Goal: Task Accomplishment & Management: Use online tool/utility

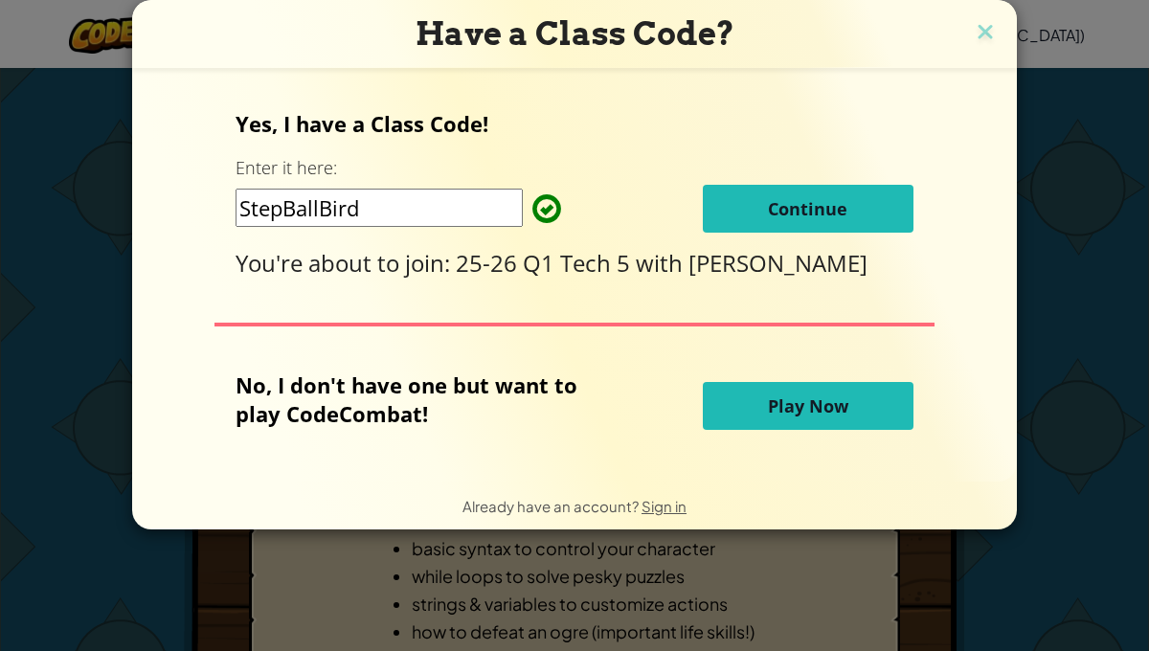
click at [786, 210] on span "Continue" at bounding box center [807, 208] width 79 height 23
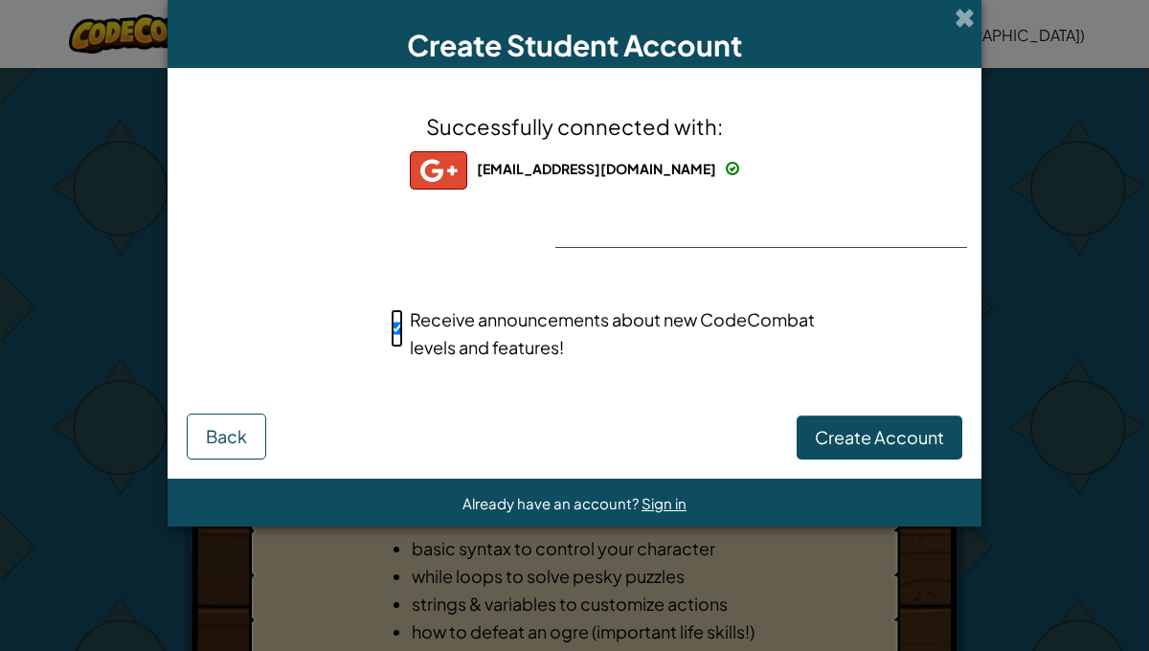
click at [393, 329] on input "Receive announcements about new CodeCombat levels and features!" at bounding box center [397, 328] width 12 height 38
checkbox input "false"
click at [855, 435] on span "Create Account" at bounding box center [879, 437] width 129 height 22
click at [855, 435] on button "Create Account" at bounding box center [880, 437] width 166 height 44
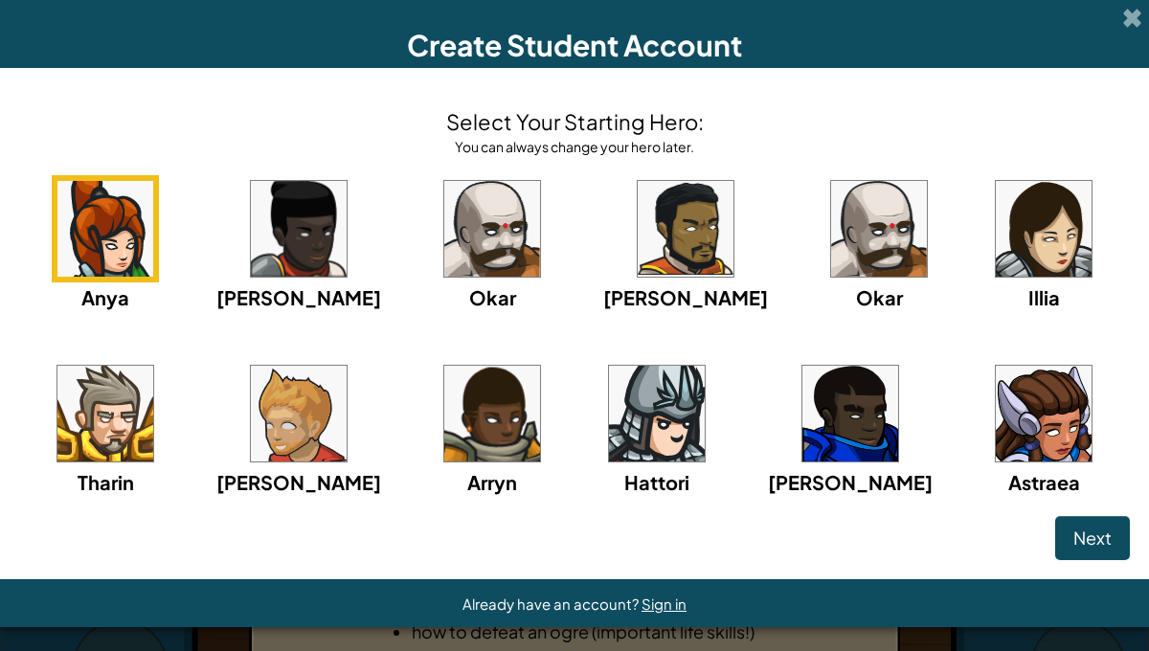
click at [996, 409] on img at bounding box center [1044, 414] width 96 height 96
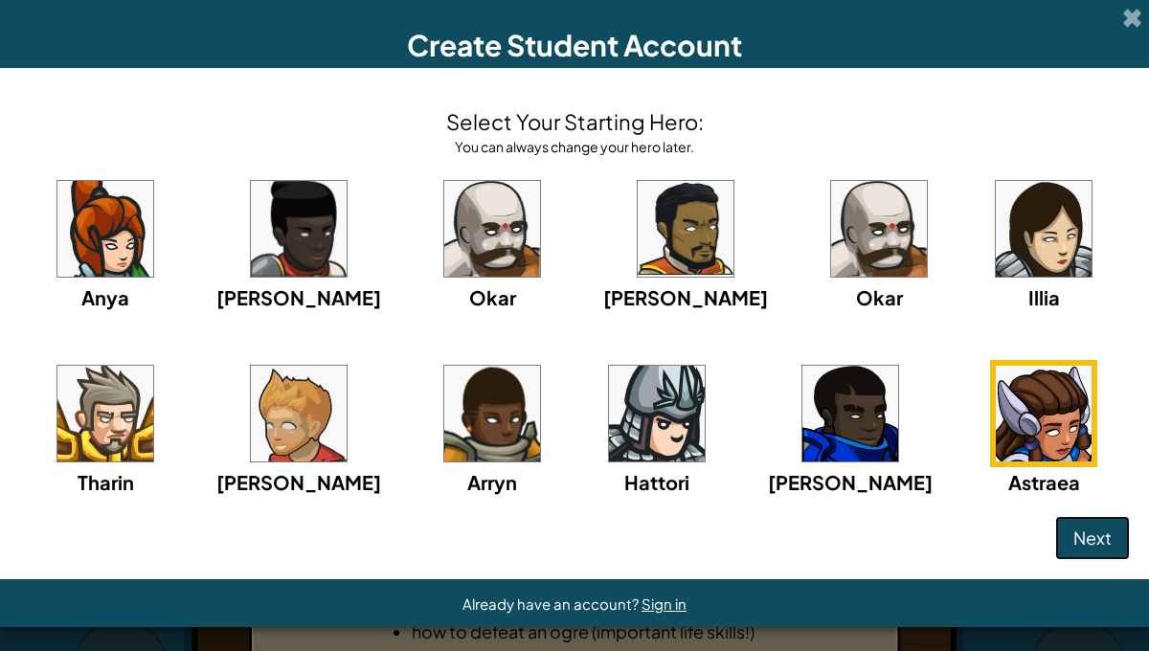
click at [1092, 536] on span "Next" at bounding box center [1092, 538] width 38 height 22
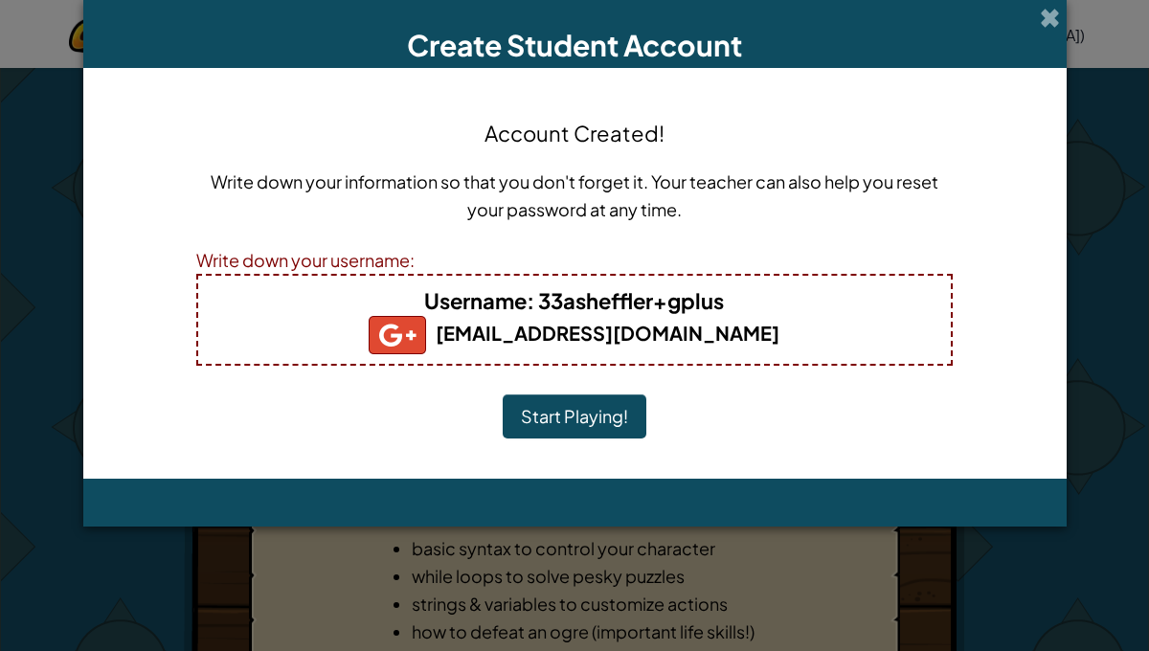
click at [554, 414] on button "Start Playing!" at bounding box center [575, 416] width 144 height 44
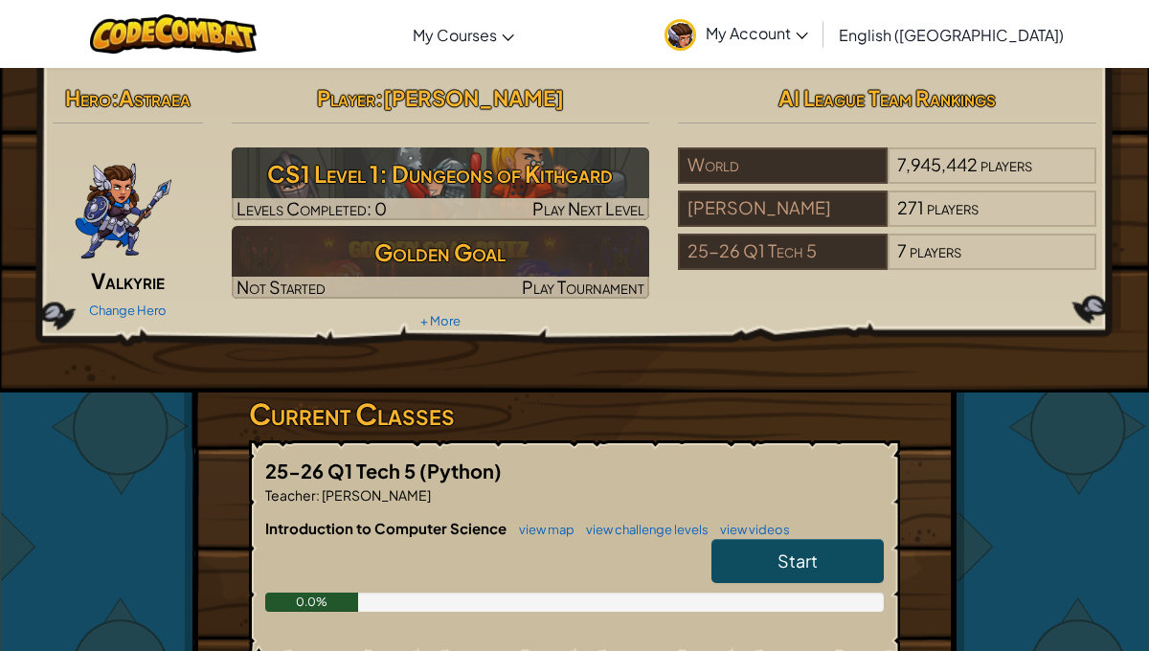
click at [809, 550] on span "Start" at bounding box center [797, 561] width 40 height 22
click at [797, 550] on span "Start" at bounding box center [797, 561] width 40 height 22
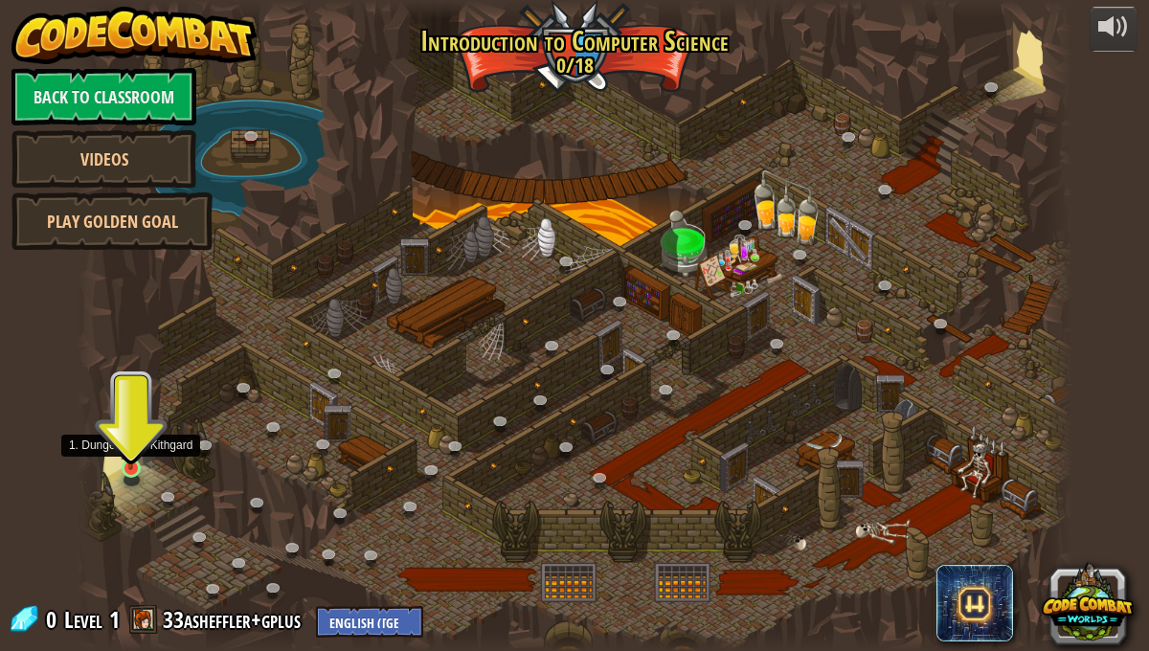
click at [130, 460] on img at bounding box center [131, 443] width 24 height 56
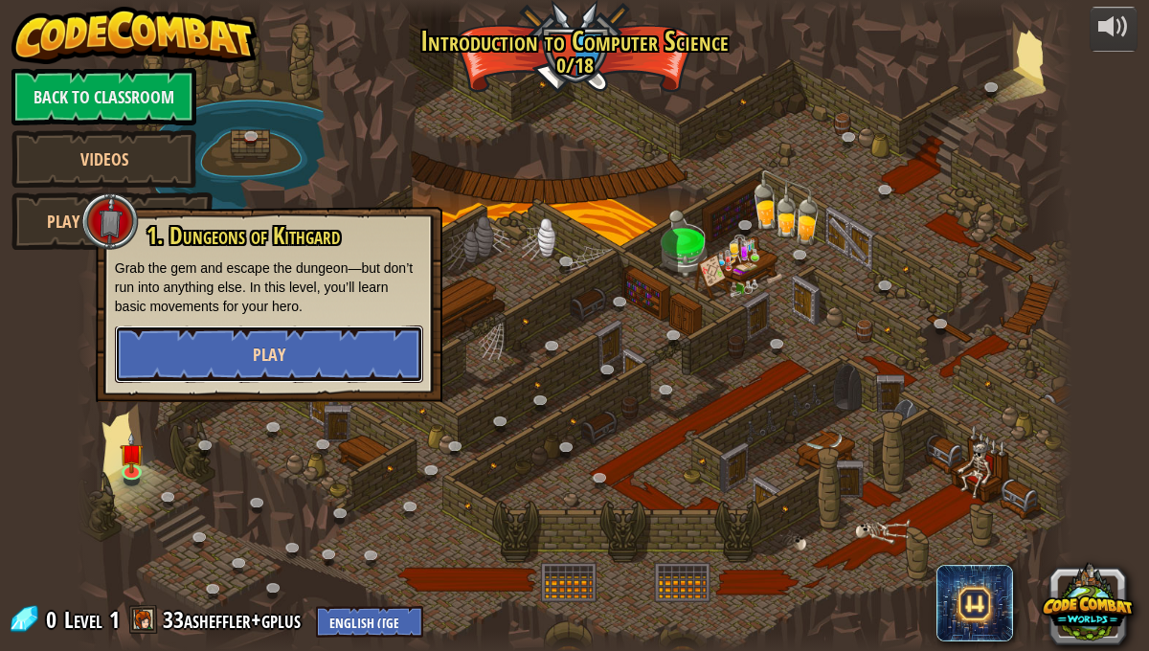
click at [283, 330] on button "Play" at bounding box center [269, 354] width 308 height 57
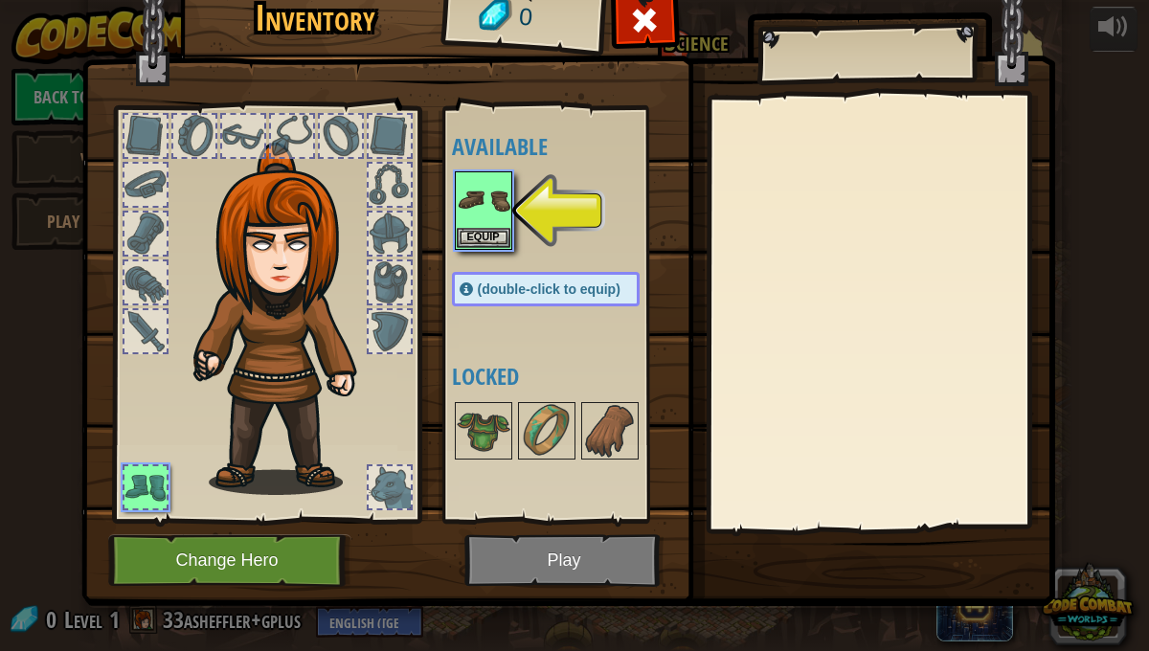
drag, startPoint x: 194, startPoint y: 130, endPoint x: 422, endPoint y: 242, distance: 253.9
click at [414, 242] on div at bounding box center [266, 309] width 316 height 431
click at [484, 197] on img at bounding box center [484, 200] width 54 height 54
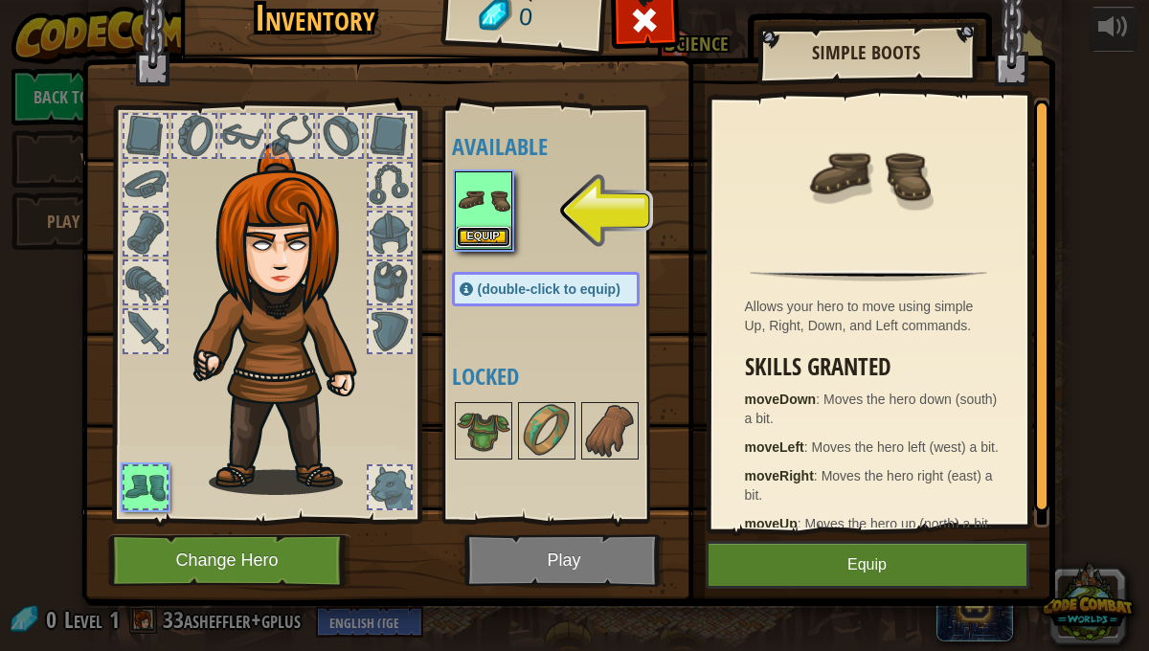
click at [482, 234] on button "Equip" at bounding box center [484, 237] width 54 height 20
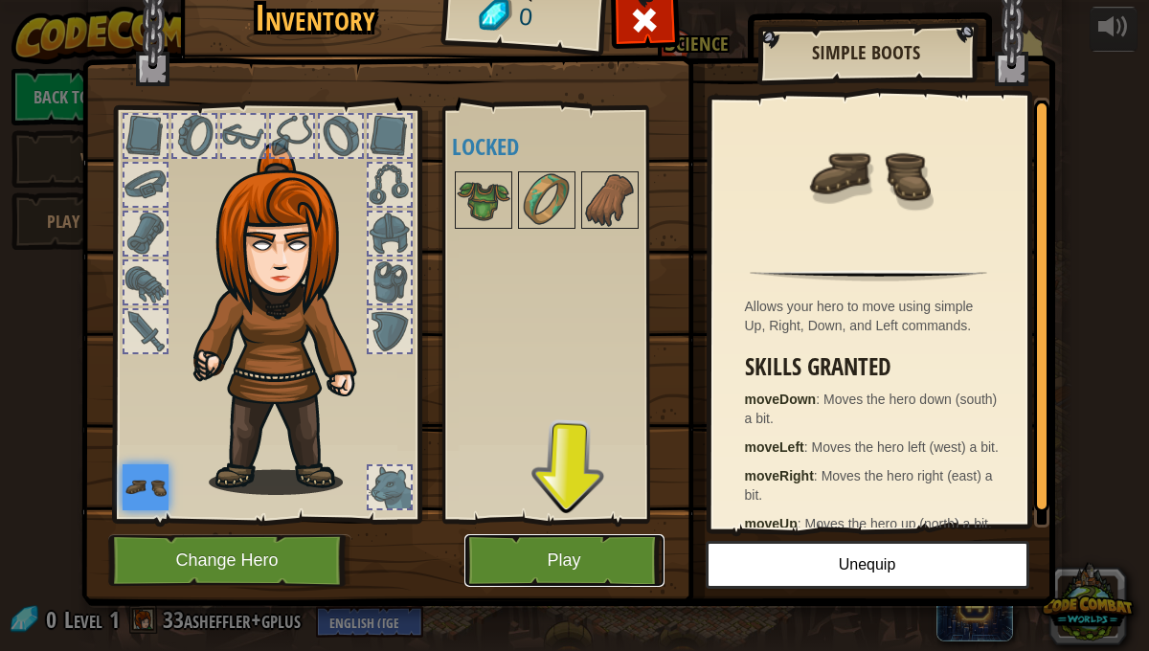
click at [537, 552] on button "Play" at bounding box center [564, 560] width 200 height 53
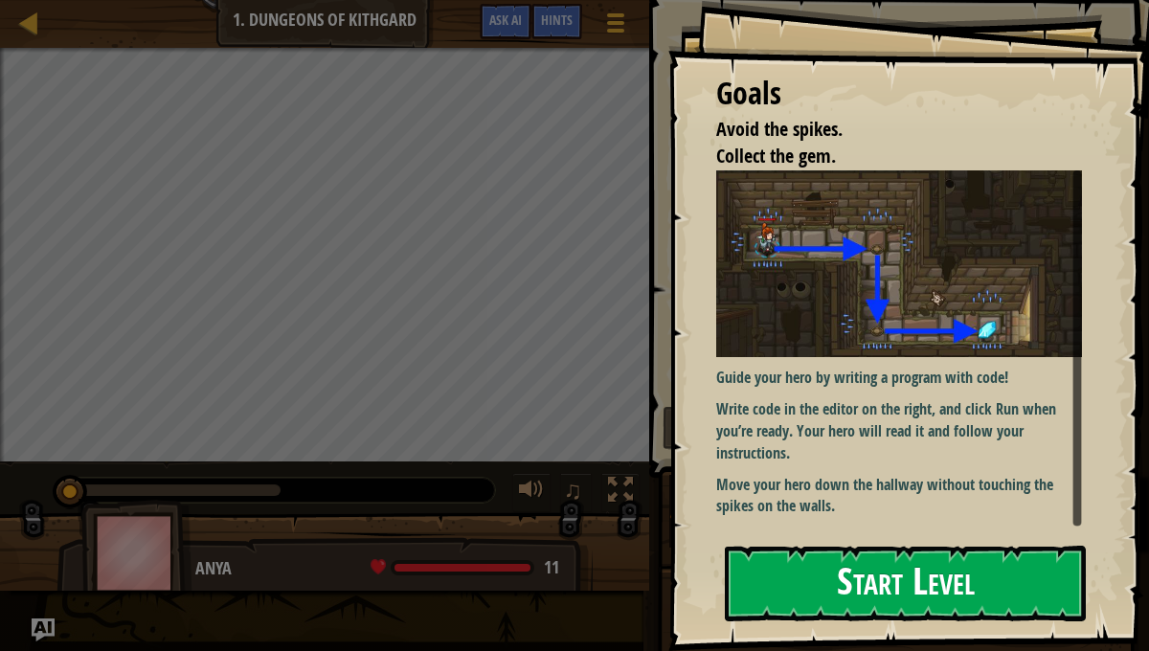
click at [886, 592] on button "Start Level" at bounding box center [905, 584] width 361 height 76
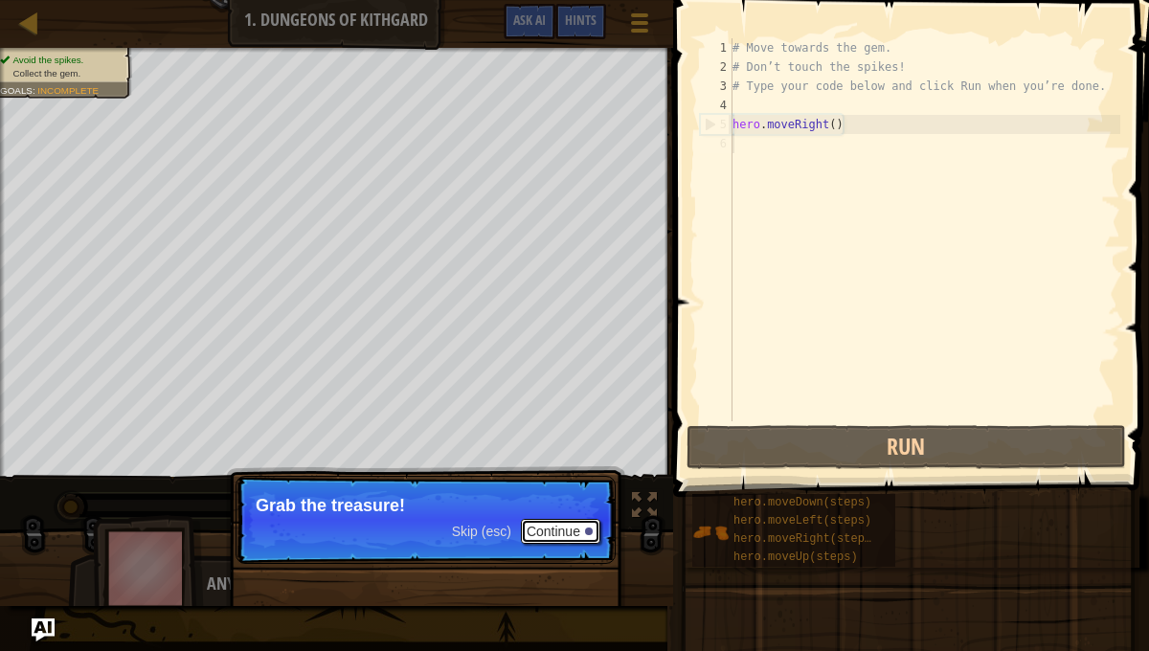
click at [549, 531] on button "Continue" at bounding box center [560, 531] width 79 height 25
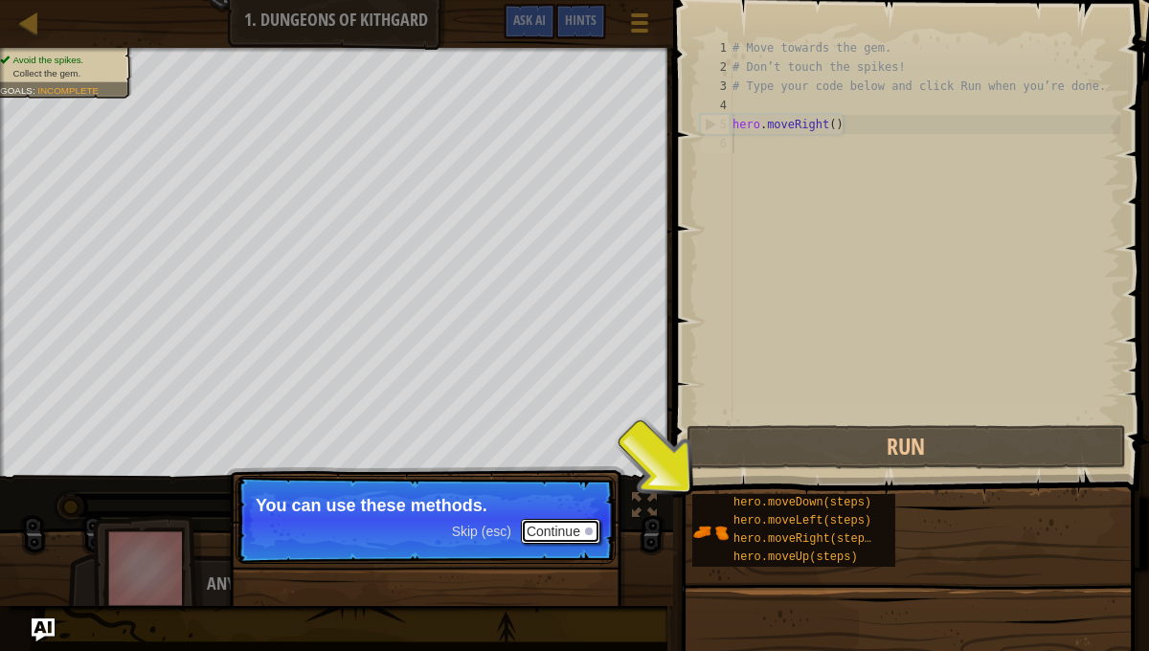
click at [542, 520] on button "Continue" at bounding box center [560, 531] width 79 height 25
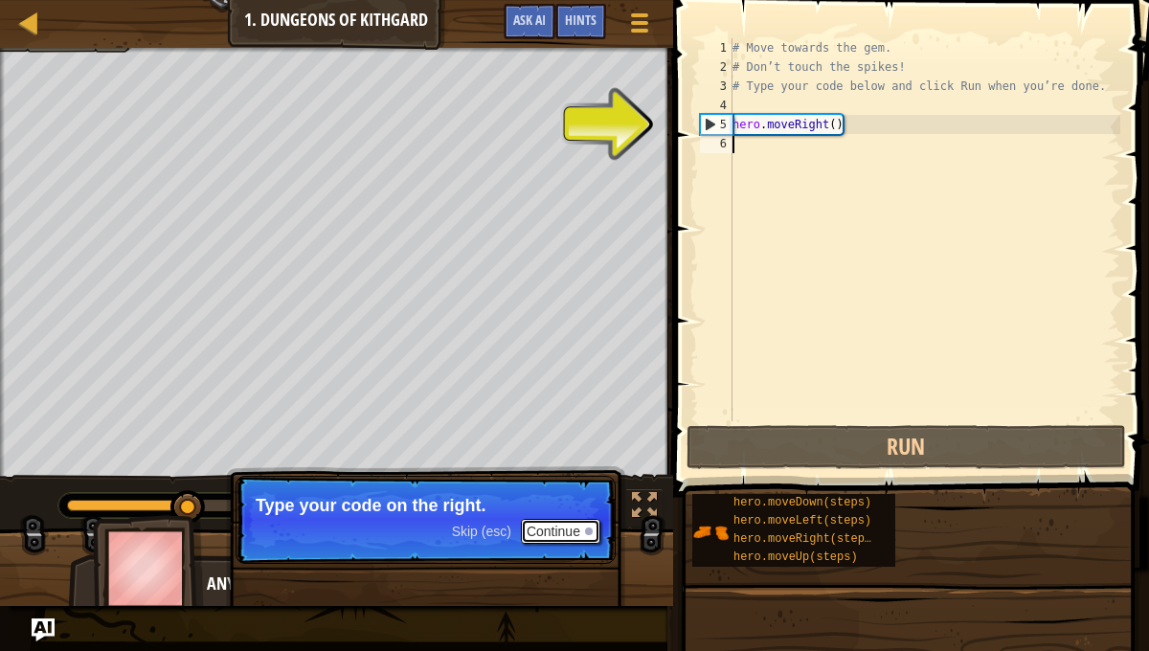
click at [572, 525] on button "Continue" at bounding box center [560, 531] width 79 height 25
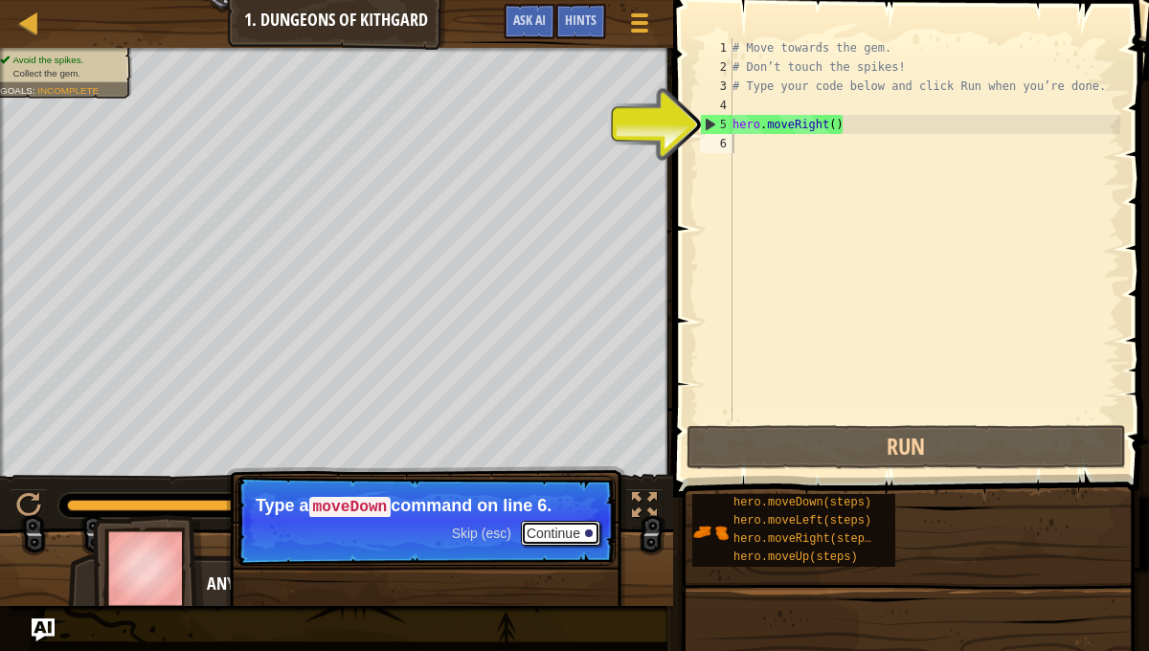
click at [550, 527] on button "Continue" at bounding box center [560, 533] width 79 height 25
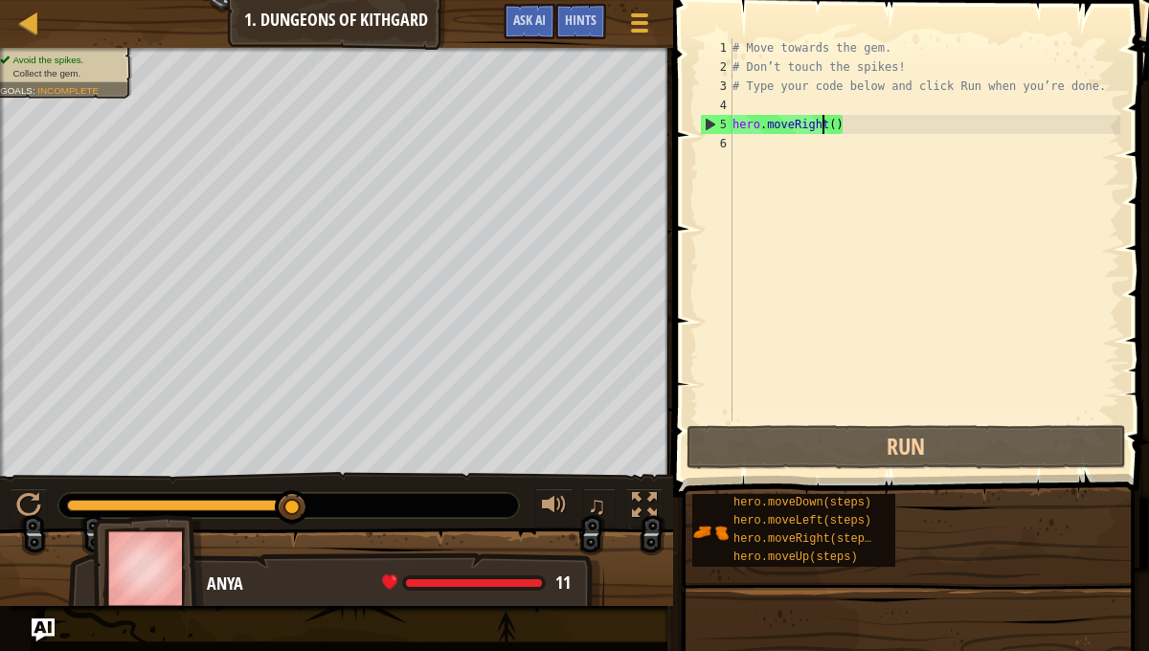
click at [823, 123] on div "# Move towards the gem. # Don’t touch the spikes! # Type your code below and cl…" at bounding box center [925, 248] width 392 height 421
type textarea "hero.moveRight()"
click at [855, 124] on div "# Move towards the gem. # Don’t touch the spikes! # Type your code below and cl…" at bounding box center [925, 248] width 392 height 421
click at [743, 141] on div "# Move towards the gem. # Don’t touch the spikes! # Type your code below and cl…" at bounding box center [925, 248] width 392 height 421
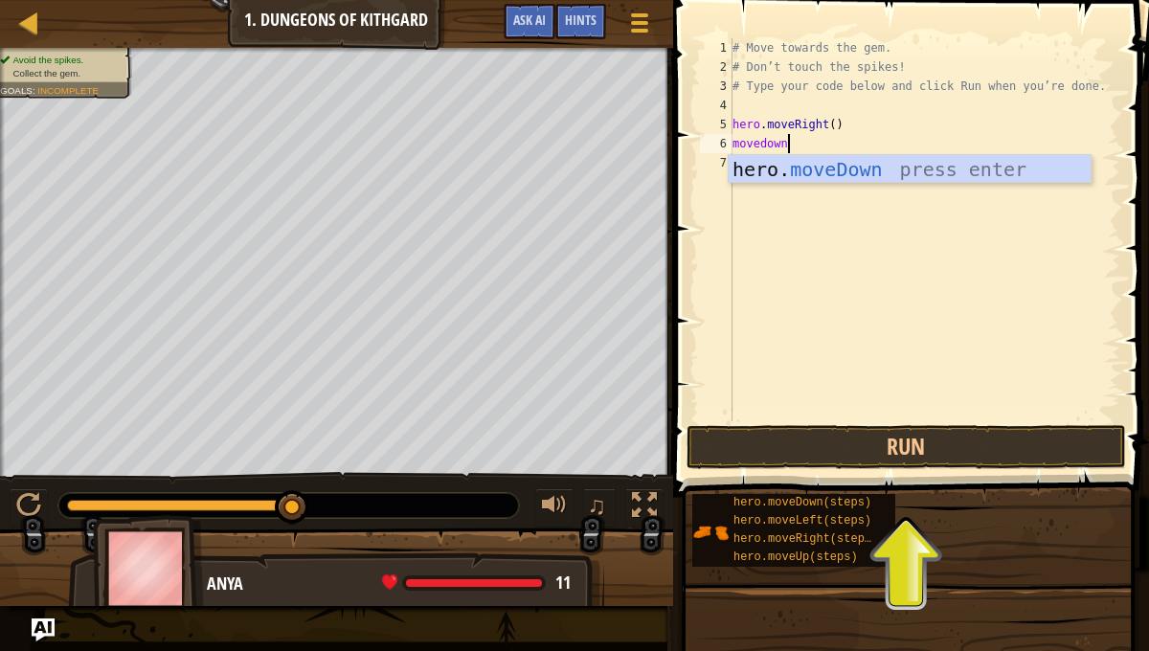
scroll to position [9, 3]
click at [856, 447] on button "Run" at bounding box center [905, 447] width 439 height 44
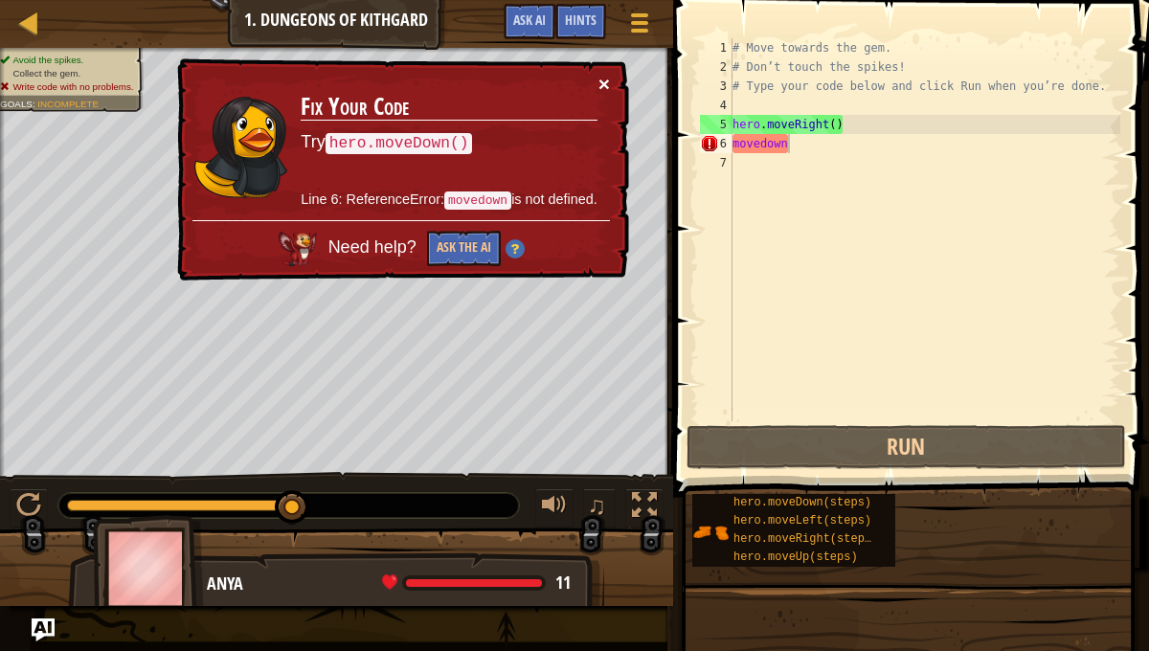
click at [601, 78] on button "×" at bounding box center [603, 84] width 11 height 20
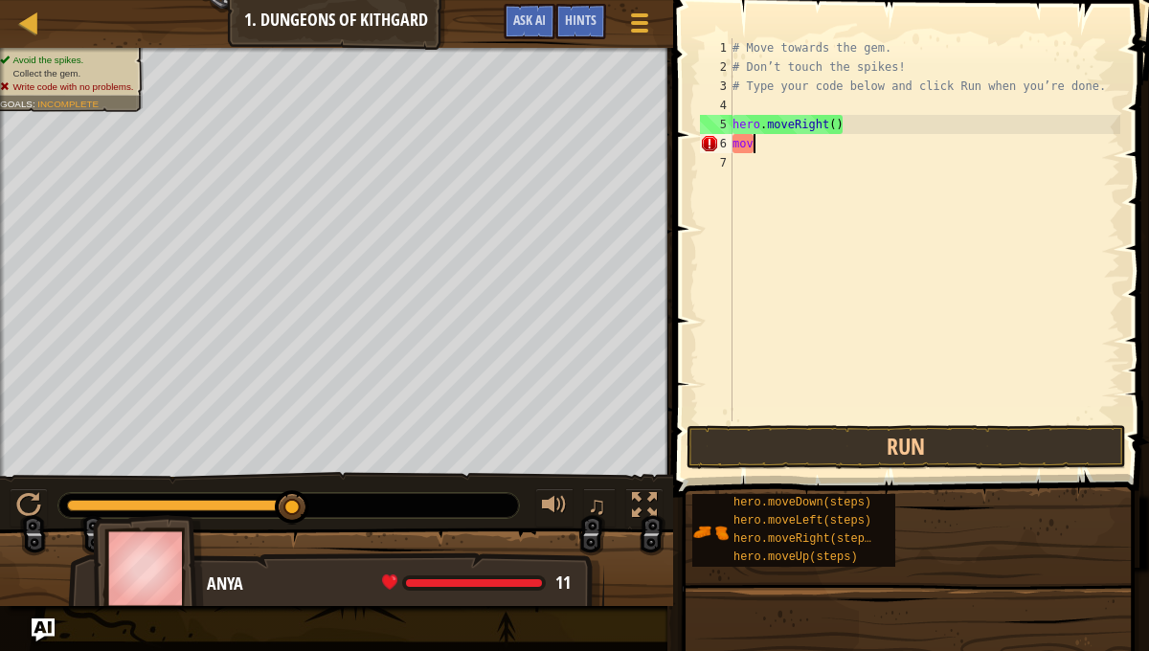
scroll to position [9, 0]
type textarea "m"
type textarea "h"
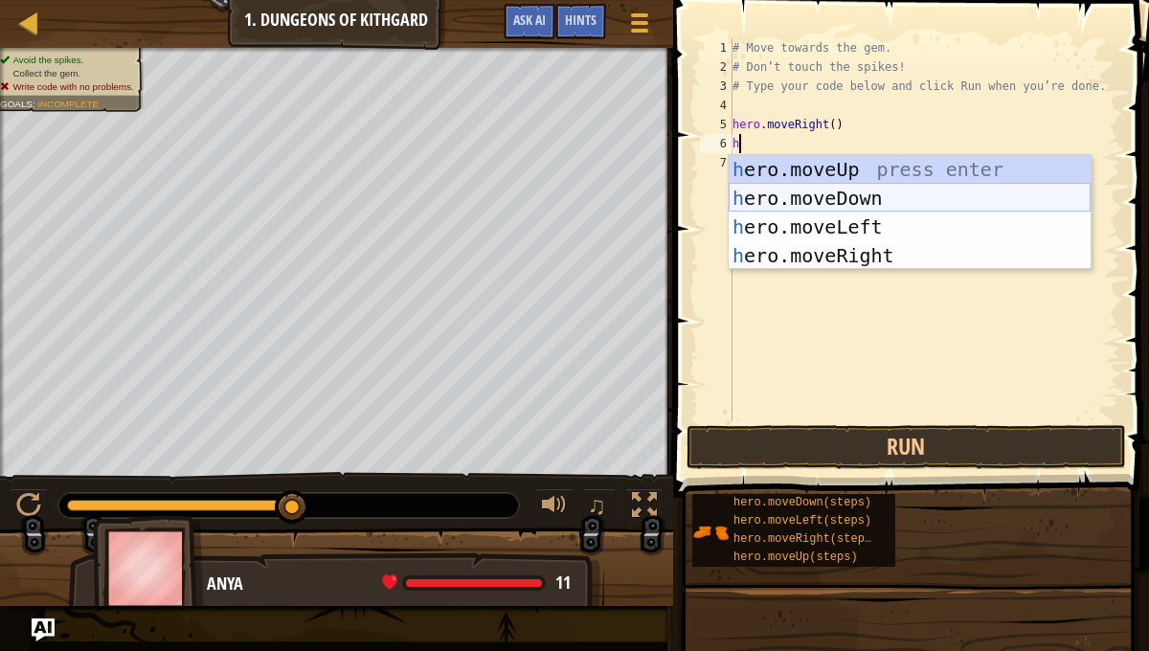
click at [797, 191] on div "h ero.moveUp press enter h ero.moveDown press enter h ero.moveLeft press enter …" at bounding box center [910, 241] width 362 height 172
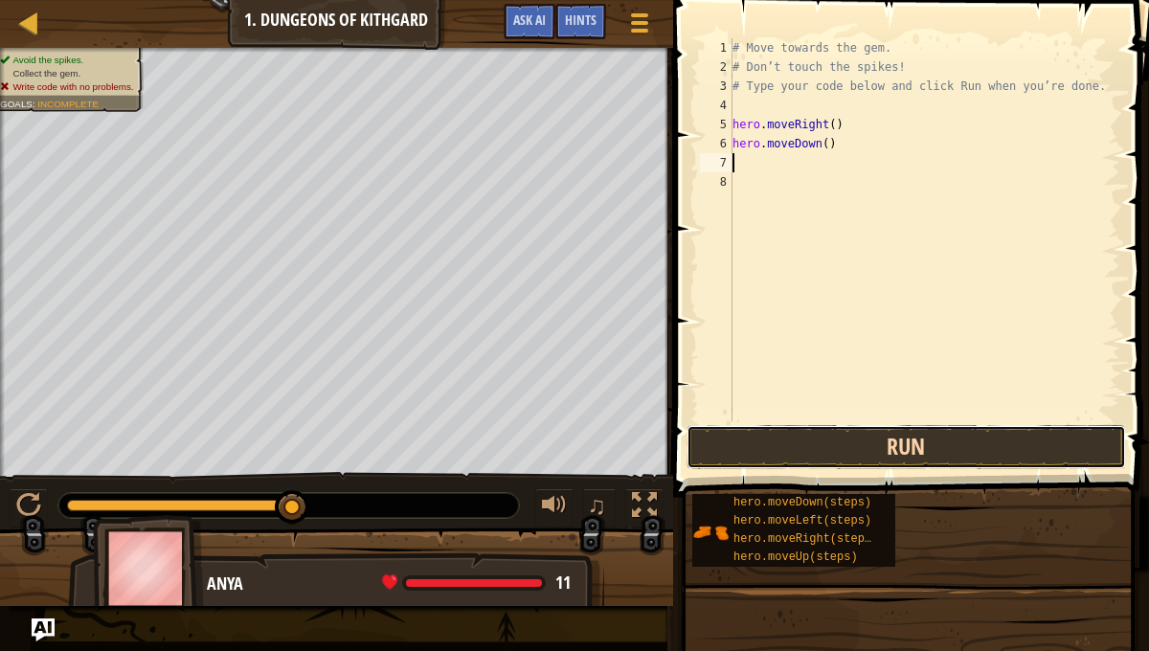
click at [872, 443] on button "Run" at bounding box center [905, 447] width 439 height 44
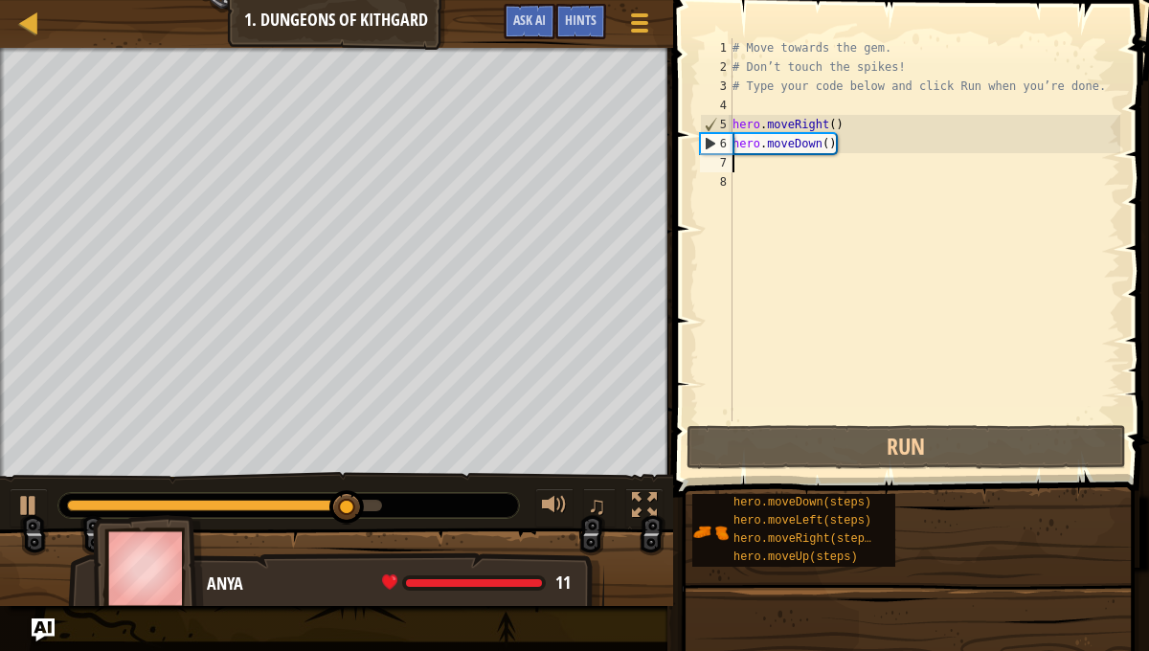
click at [736, 162] on div "# Move towards the gem. # Don’t touch the spikes! # Type your code below and cl…" at bounding box center [925, 248] width 392 height 421
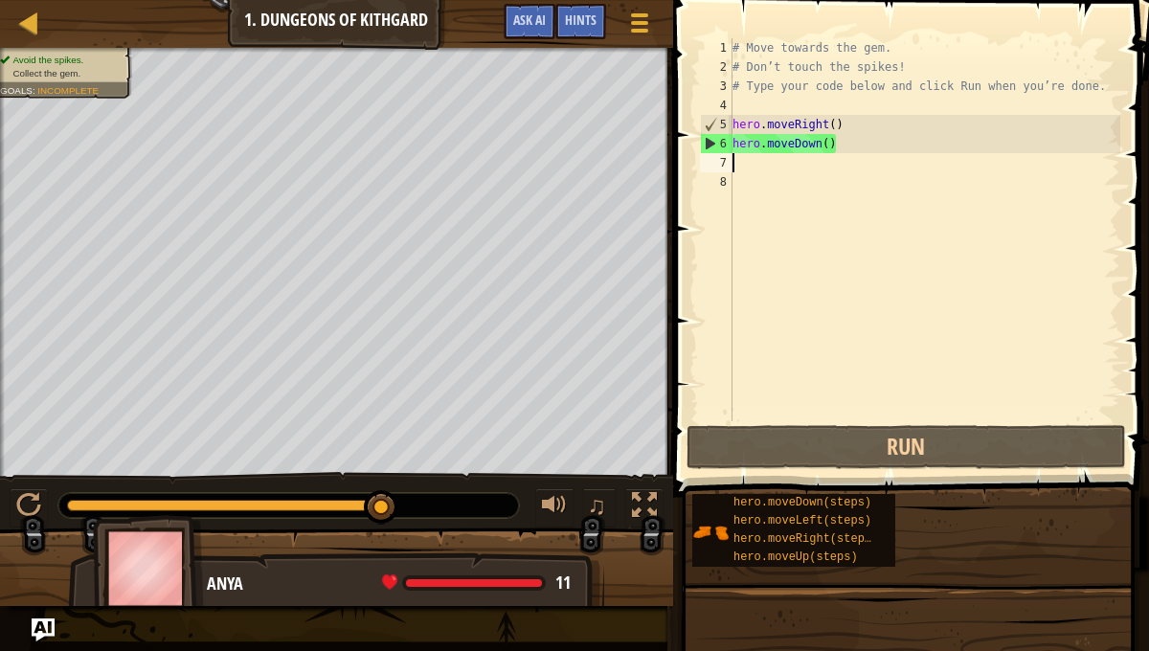
type textarea "h"
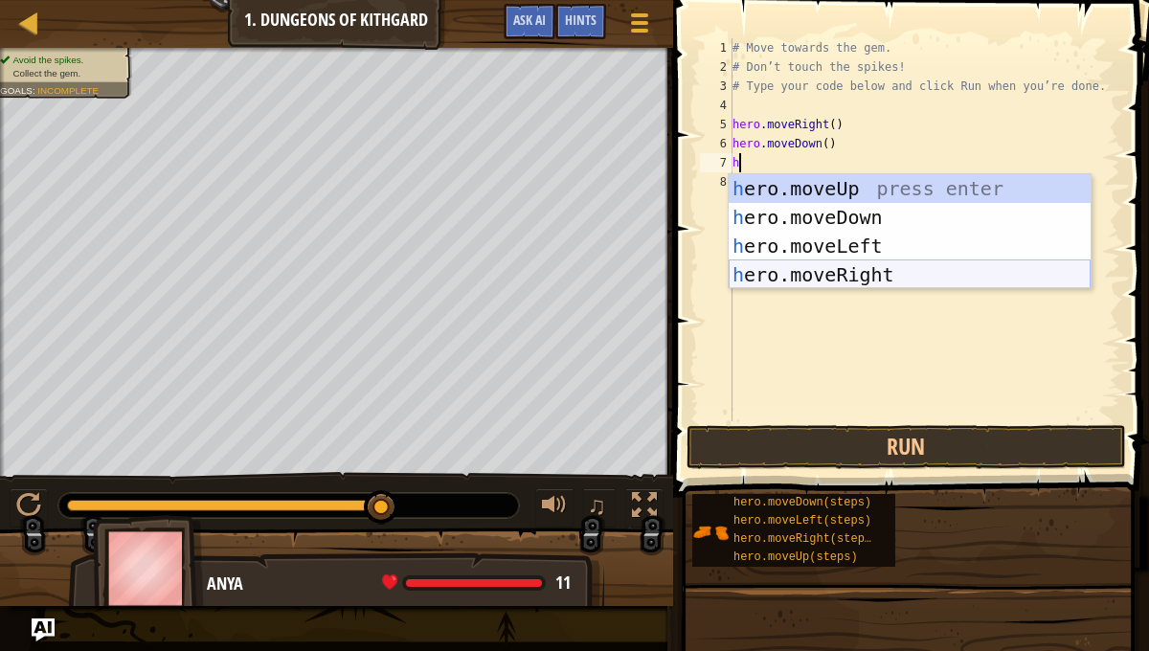
click at [848, 268] on div "h ero.moveUp press enter h ero.moveDown press enter h ero.moveLeft press enter …" at bounding box center [910, 260] width 362 height 172
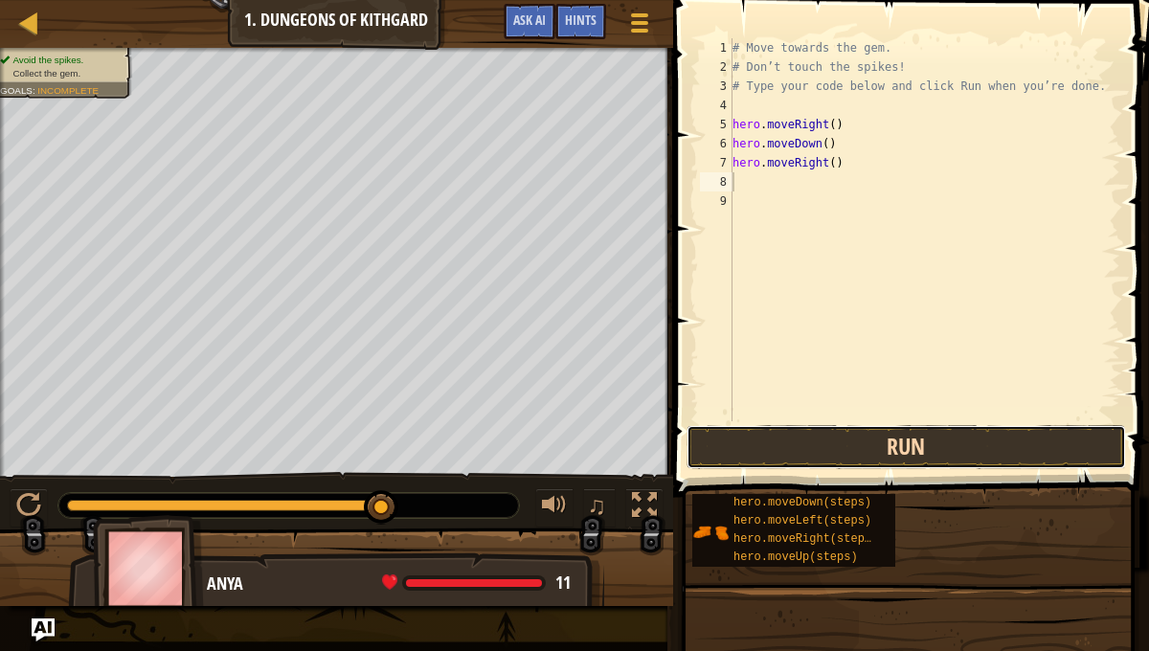
click at [887, 460] on button "Run" at bounding box center [905, 447] width 439 height 44
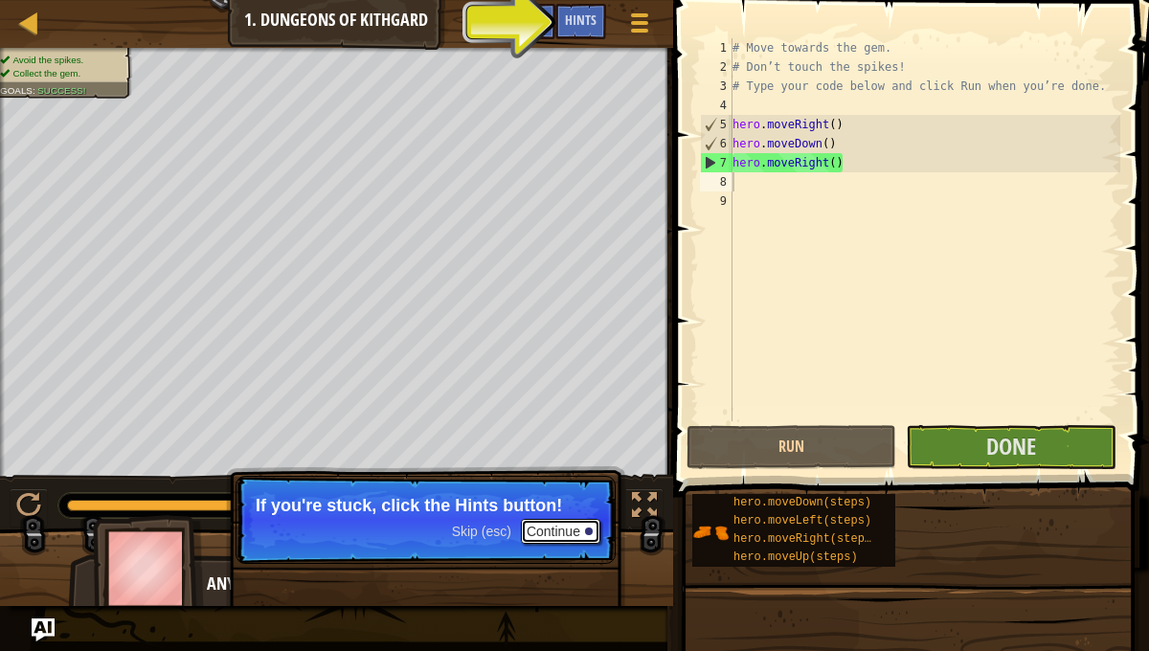
click at [550, 534] on button "Continue" at bounding box center [560, 531] width 79 height 25
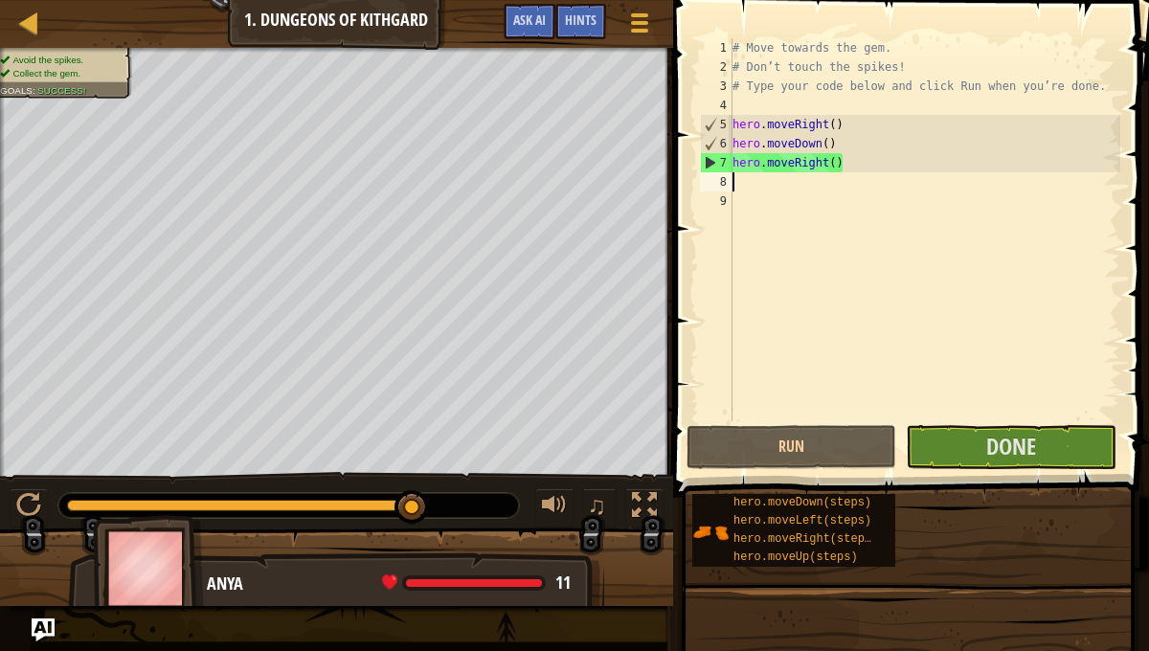
type textarea "j"
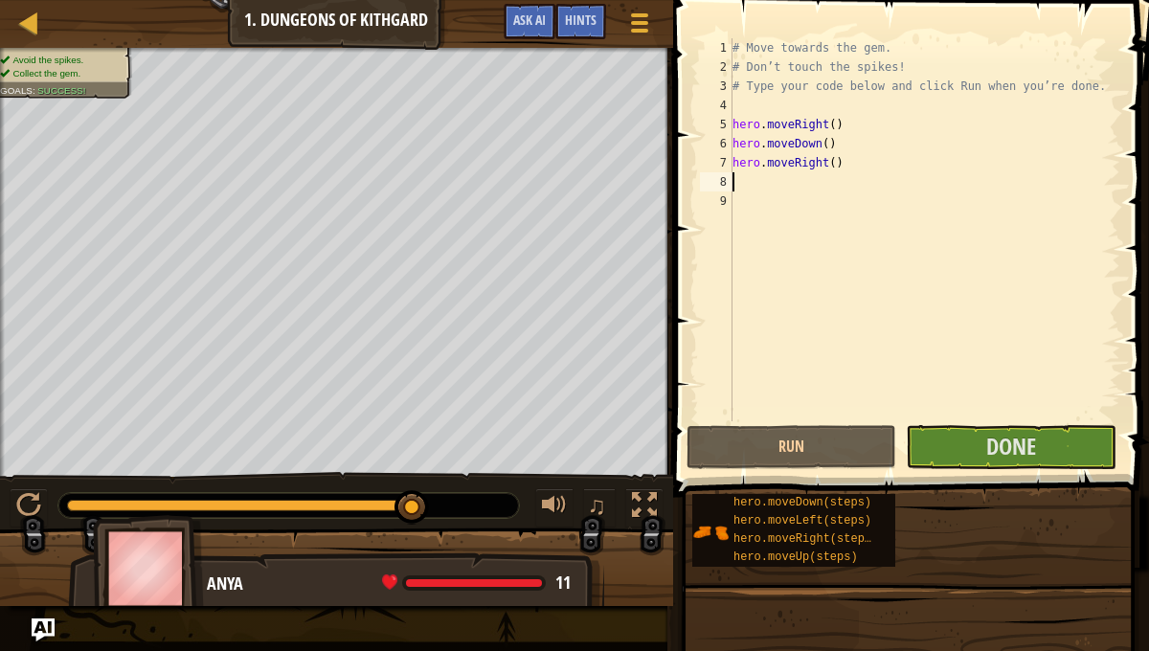
type textarea "h"
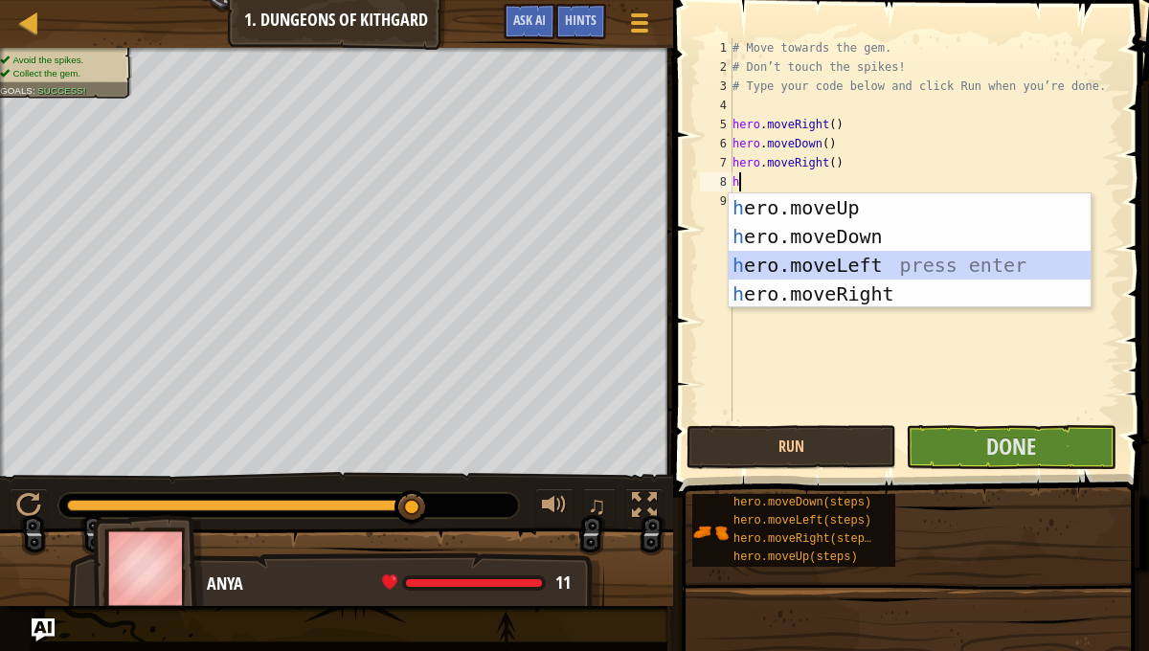
click at [793, 259] on div "h ero.moveUp press enter h ero.moveDown press enter h ero.moveLeft press enter …" at bounding box center [910, 279] width 362 height 172
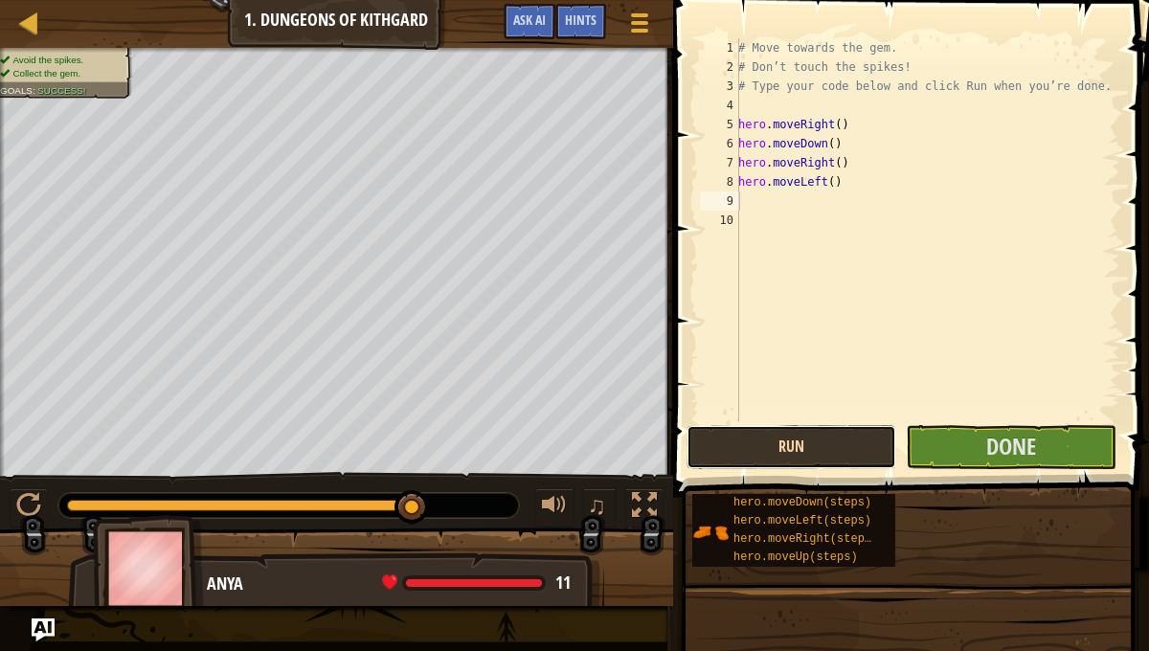
click at [841, 429] on button "Run" at bounding box center [791, 447] width 210 height 44
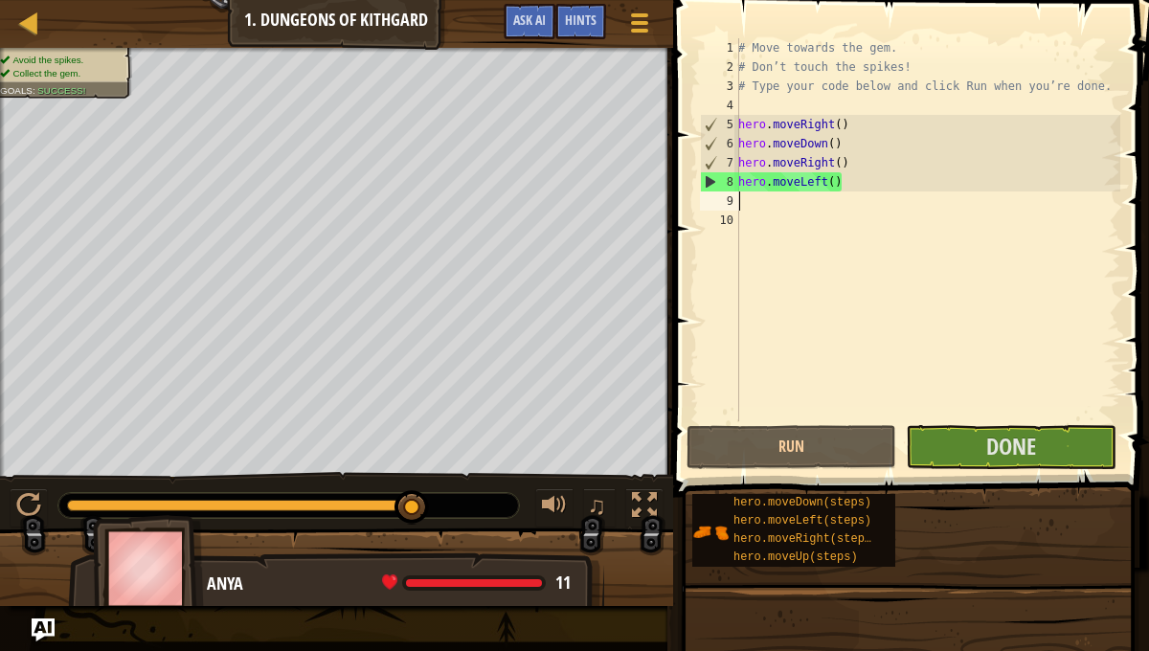
click at [734, 198] on div "9" at bounding box center [719, 200] width 39 height 19
type textarea "h"
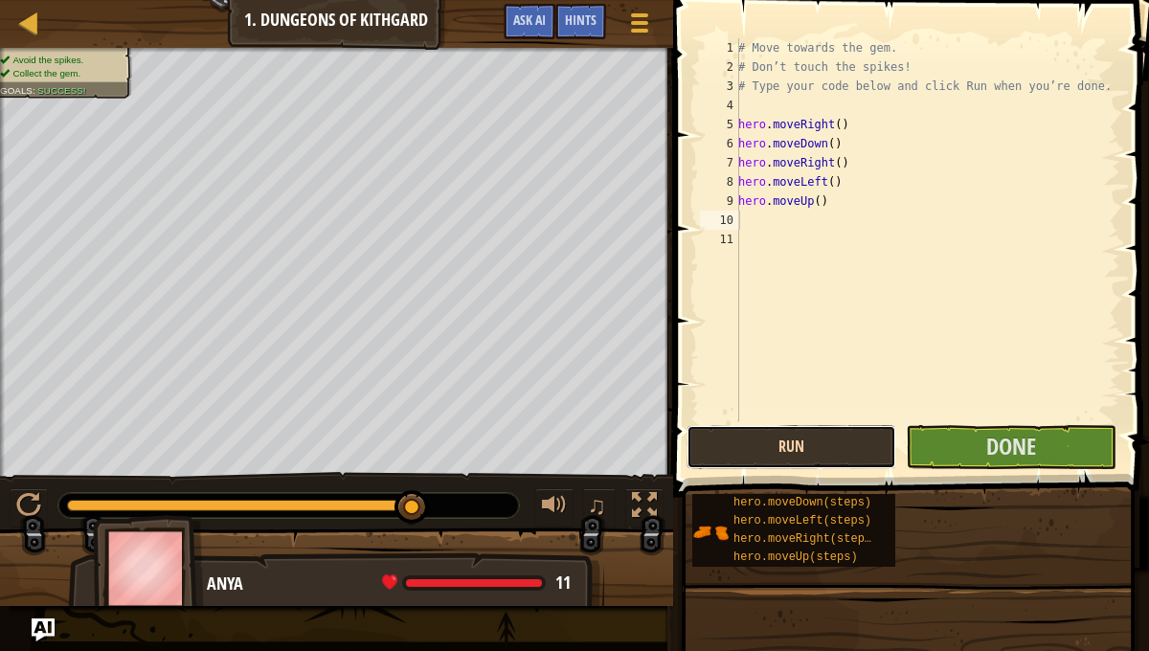
click at [807, 431] on button "Run" at bounding box center [791, 447] width 210 height 44
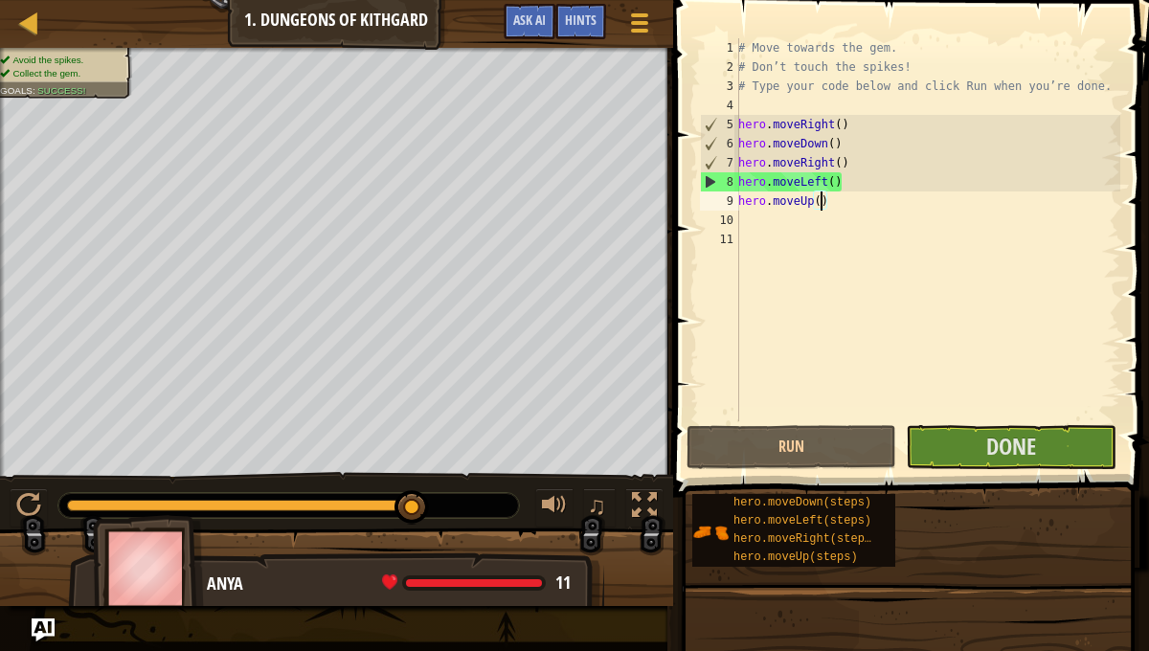
click at [821, 206] on div "# Move towards the gem. # Don’t touch the spikes! # Type your code below and cl…" at bounding box center [927, 248] width 386 height 421
click at [775, 201] on div "# Move towards the gem. # Don’t touch the spikes! # Type your code below and cl…" at bounding box center [927, 248] width 386 height 421
click at [746, 200] on div "# Move towards the gem. # Don’t touch the spikes! # Type your code below and cl…" at bounding box center [927, 248] width 386 height 421
click at [746, 187] on div "# Move towards the gem. # Don’t touch the spikes! # Type your code below and cl…" at bounding box center [927, 248] width 386 height 421
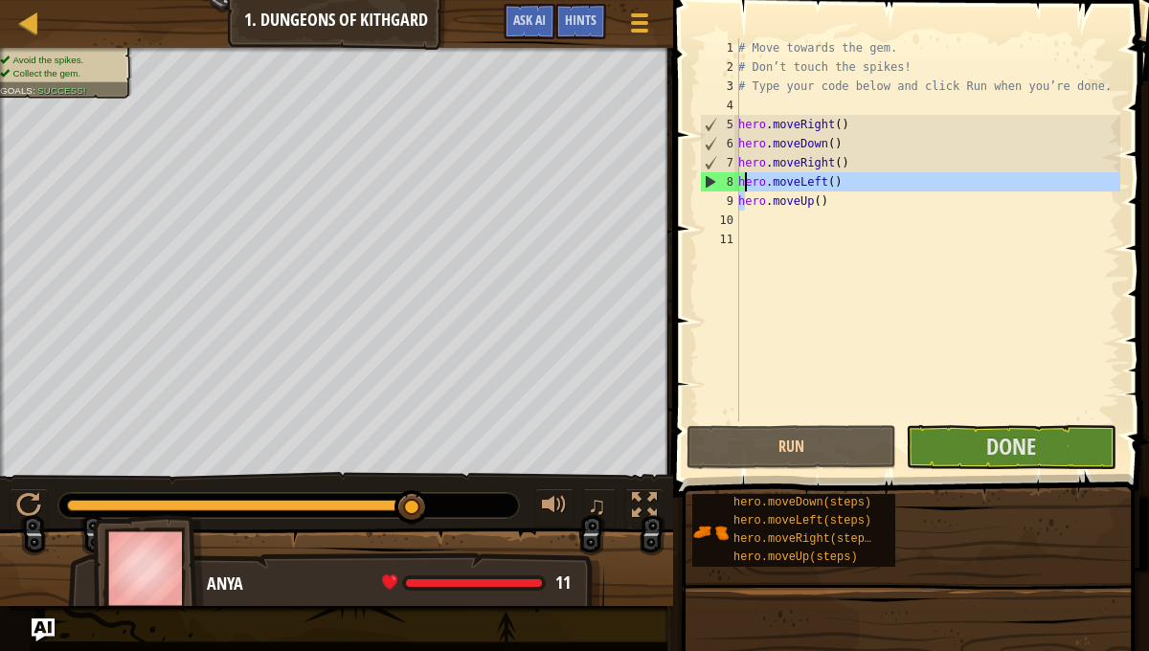
type textarea "hero.moveUp()"
drag, startPoint x: 746, startPoint y: 187, endPoint x: 860, endPoint y: 201, distance: 114.8
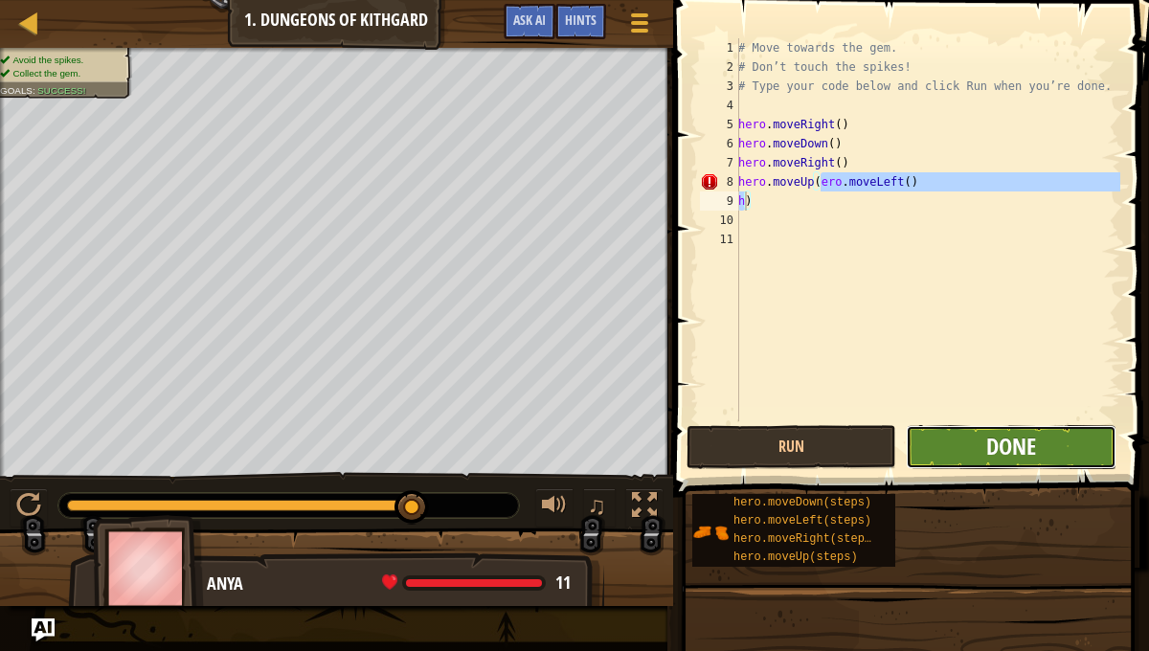
click at [986, 452] on span "Done" at bounding box center [1011, 446] width 50 height 31
type textarea "h)"
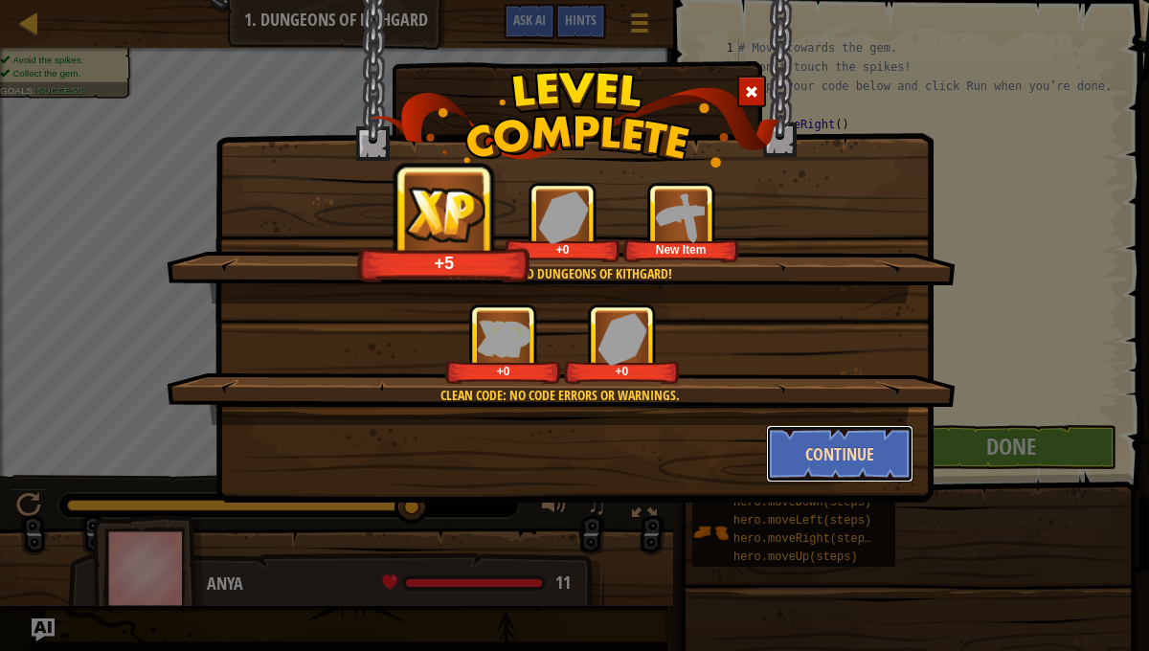
click at [871, 447] on button "Continue" at bounding box center [840, 453] width 148 height 57
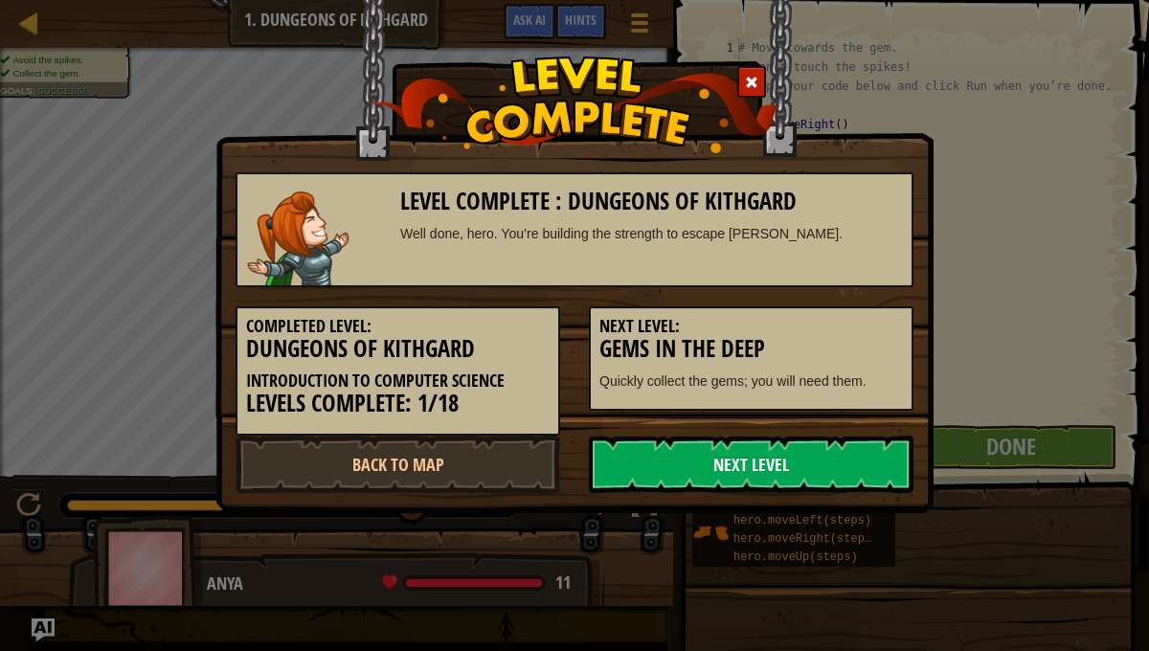
click at [862, 461] on link "Next Level" at bounding box center [751, 464] width 325 height 57
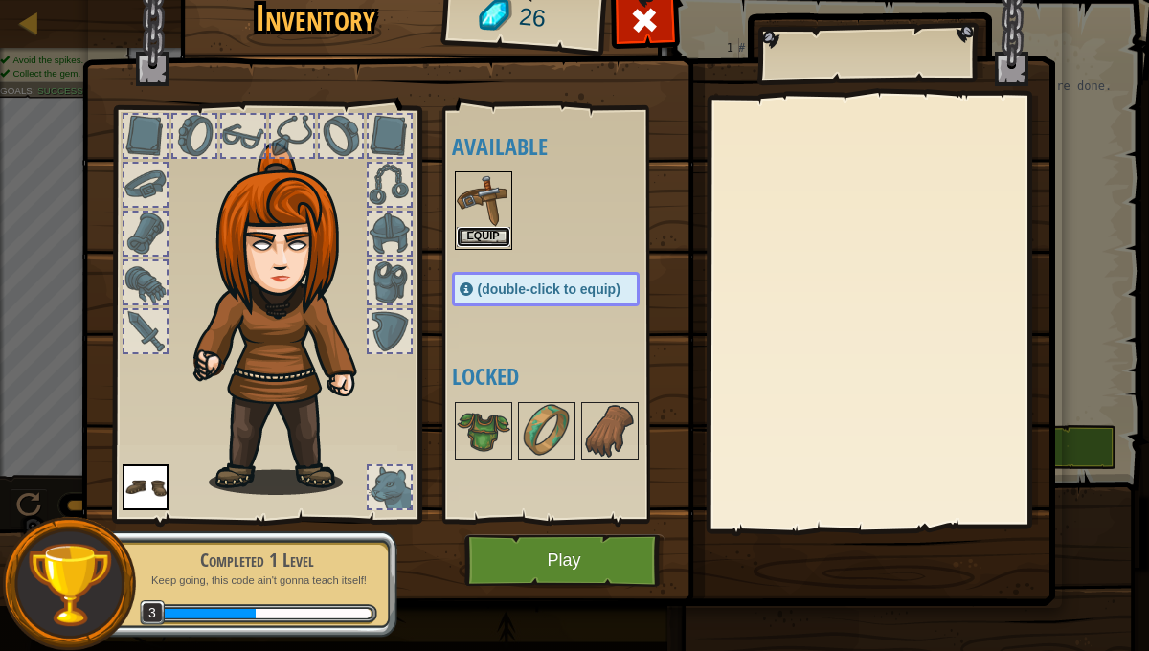
click at [467, 229] on button "Equip" at bounding box center [484, 237] width 54 height 20
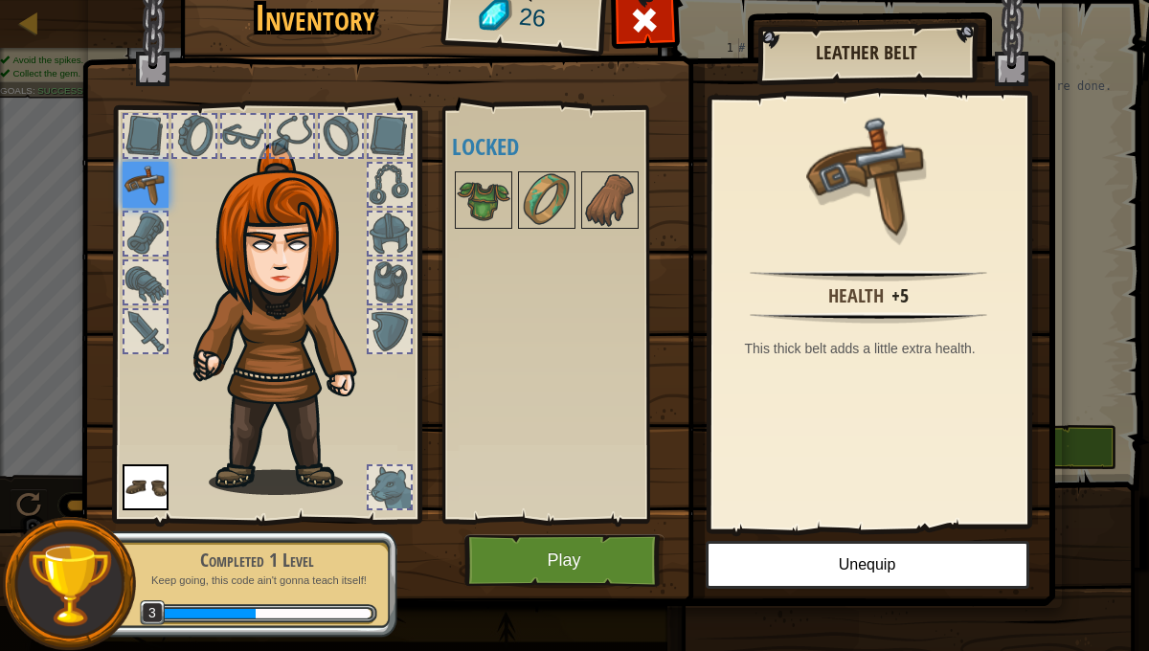
click at [131, 180] on img at bounding box center [146, 185] width 46 height 46
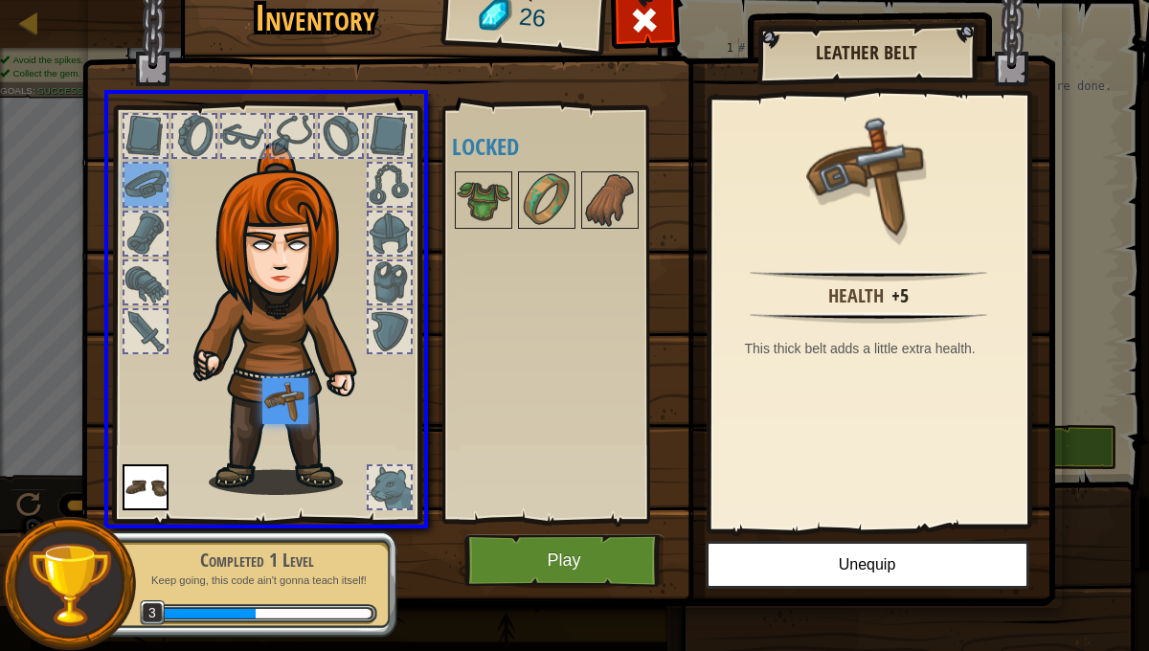
drag, startPoint x: 141, startPoint y: 173, endPoint x: 289, endPoint y: 408, distance: 277.6
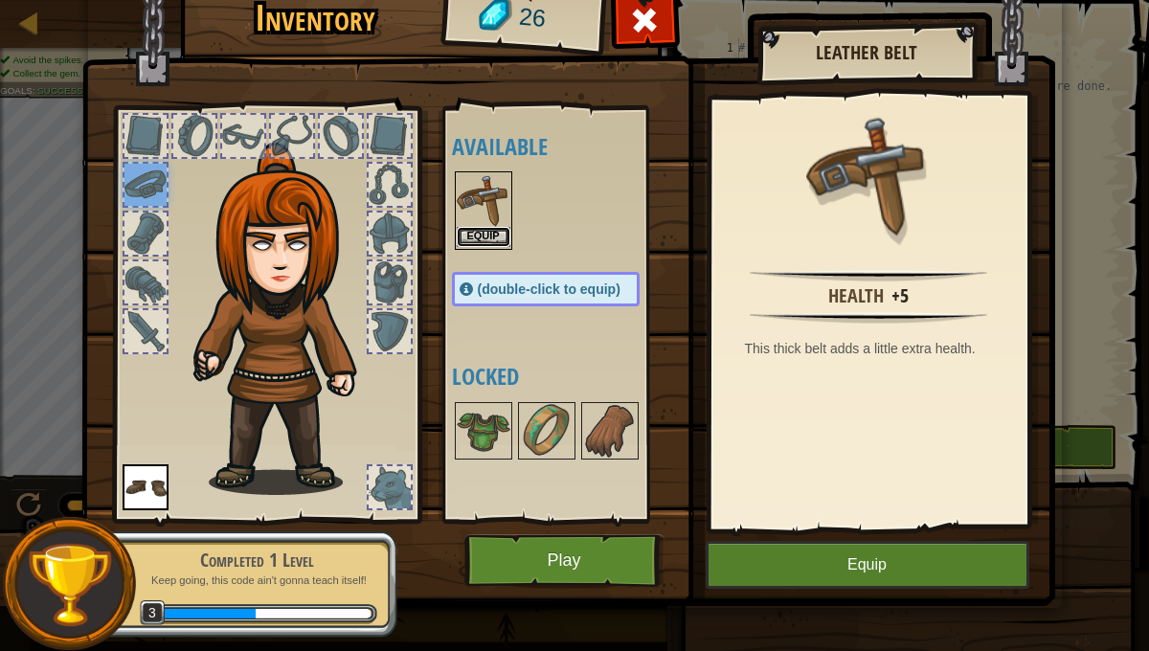
click at [468, 229] on button "Equip" at bounding box center [484, 237] width 54 height 20
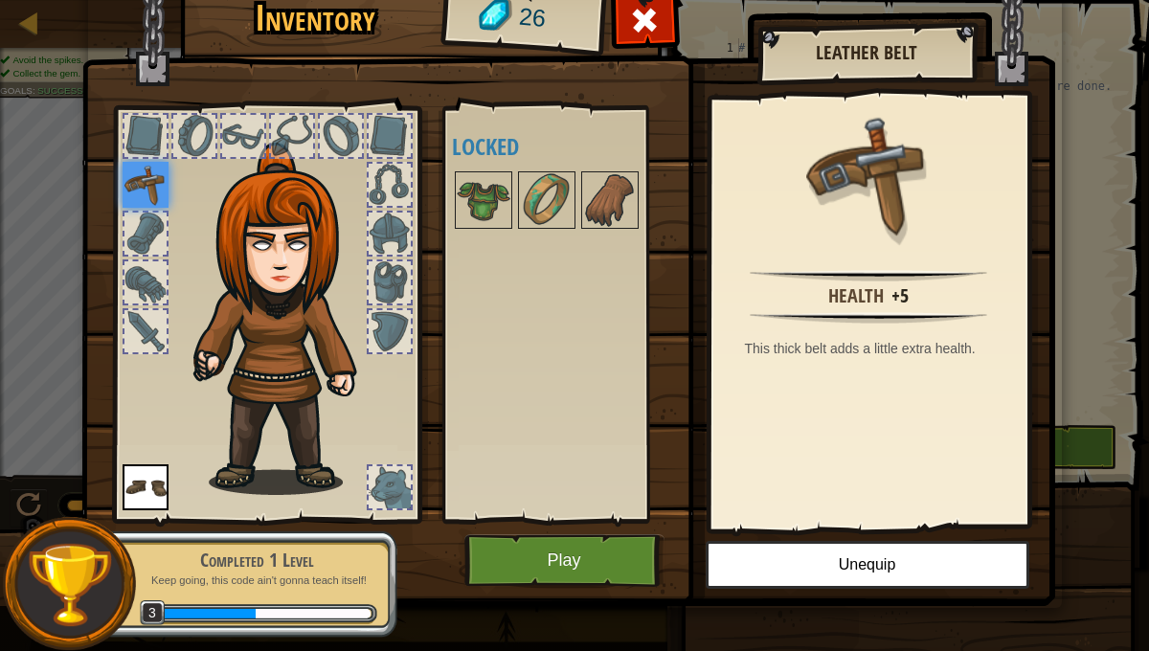
click at [146, 173] on img at bounding box center [146, 185] width 46 height 46
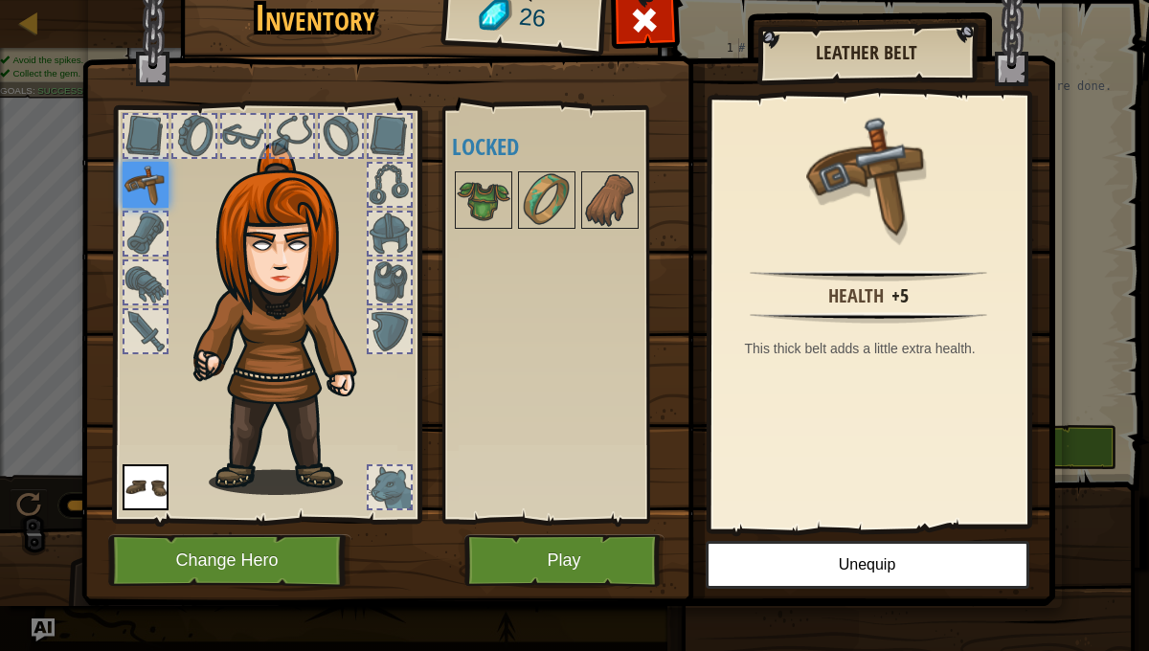
drag, startPoint x: 471, startPoint y: 196, endPoint x: 136, endPoint y: 185, distance: 335.3
click at [136, 185] on div "Inventory 26 Available Equip Equip (double-click to equip) Locked Leather Belt …" at bounding box center [575, 292] width 974 height 632
click at [136, 185] on img at bounding box center [146, 185] width 46 height 46
click at [136, 184] on img at bounding box center [146, 185] width 46 height 46
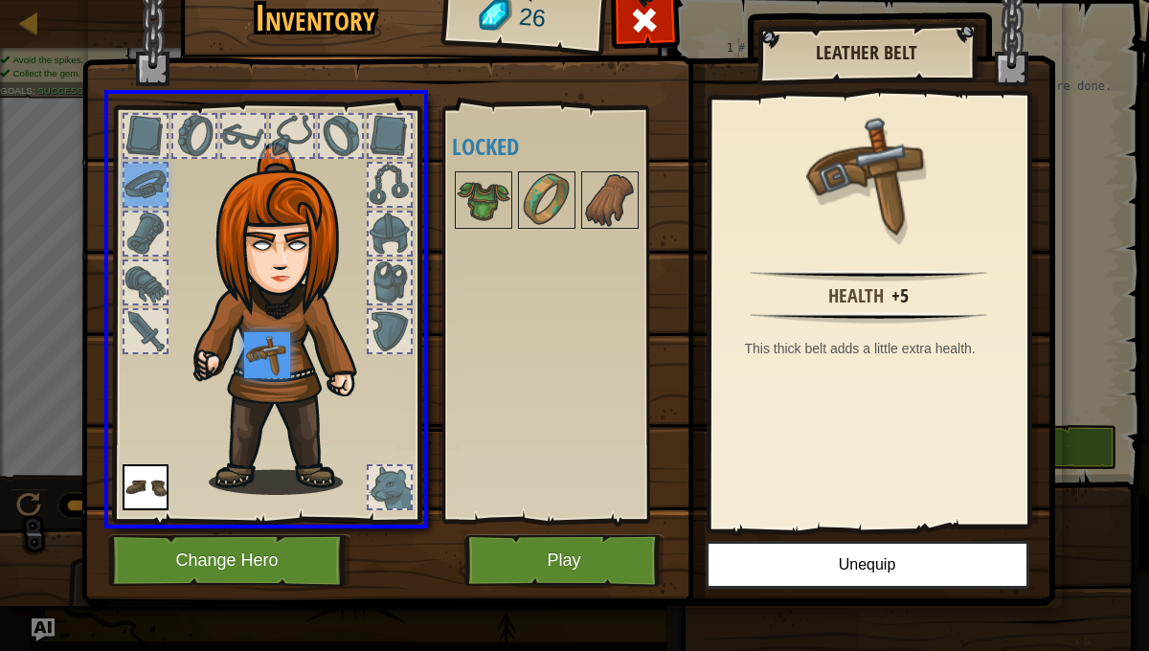
drag, startPoint x: 136, startPoint y: 188, endPoint x: 278, endPoint y: 366, distance: 227.6
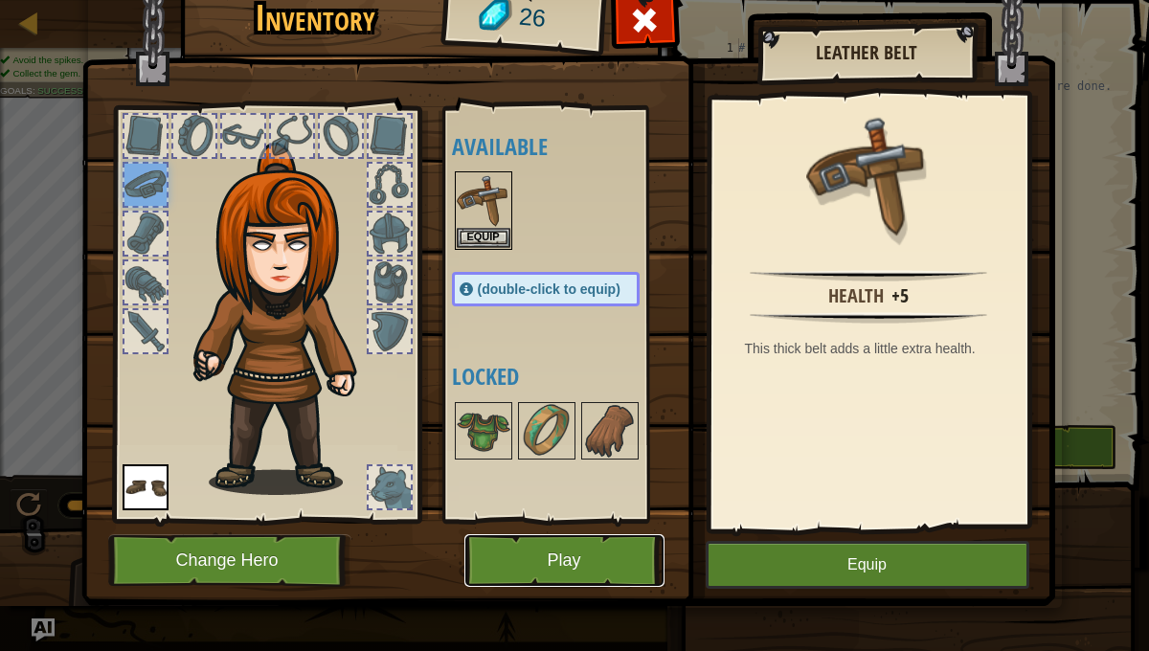
click at [513, 540] on button "Play" at bounding box center [564, 560] width 200 height 53
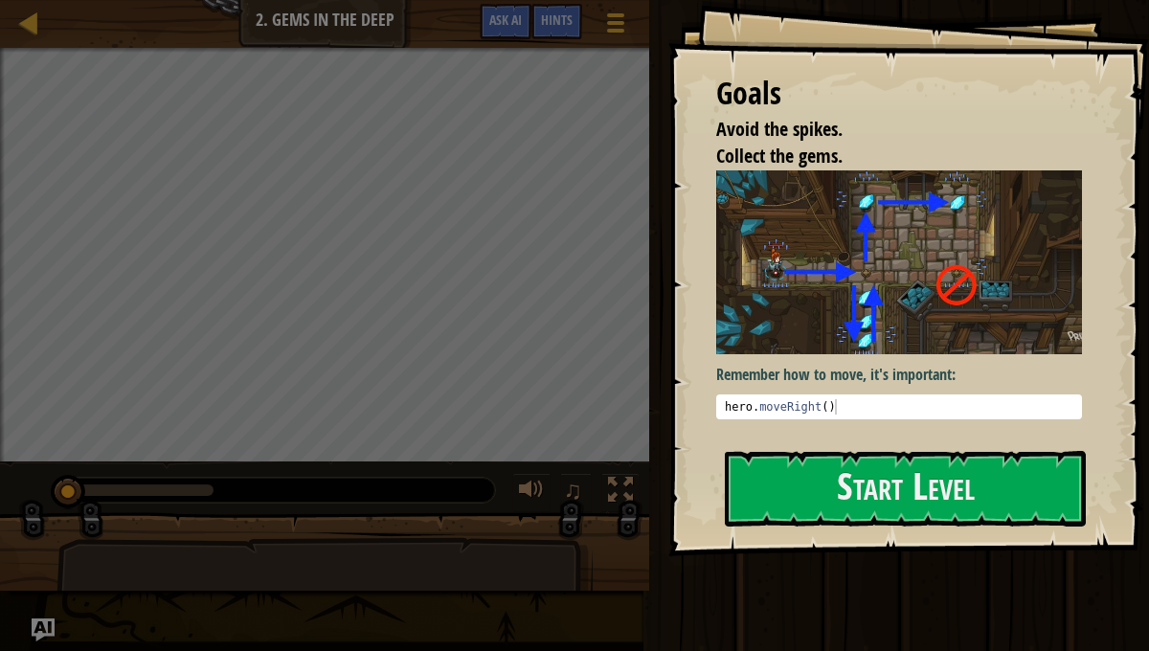
click at [926, 321] on img at bounding box center [899, 262] width 366 height 184
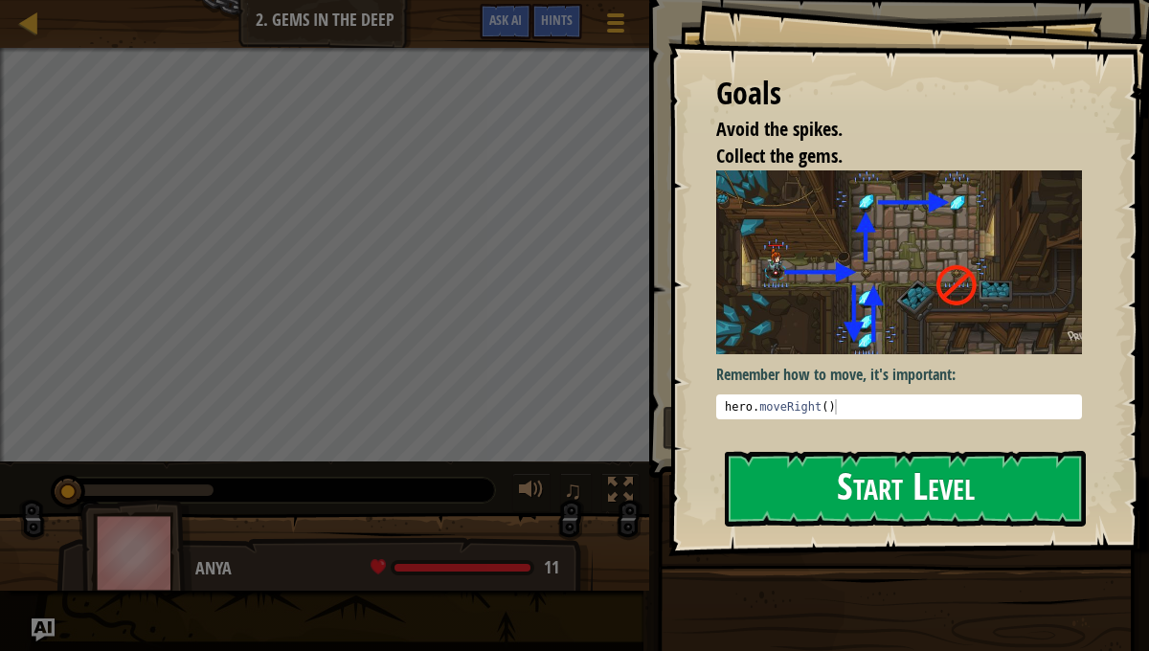
click at [927, 482] on button "Start Level" at bounding box center [905, 489] width 361 height 76
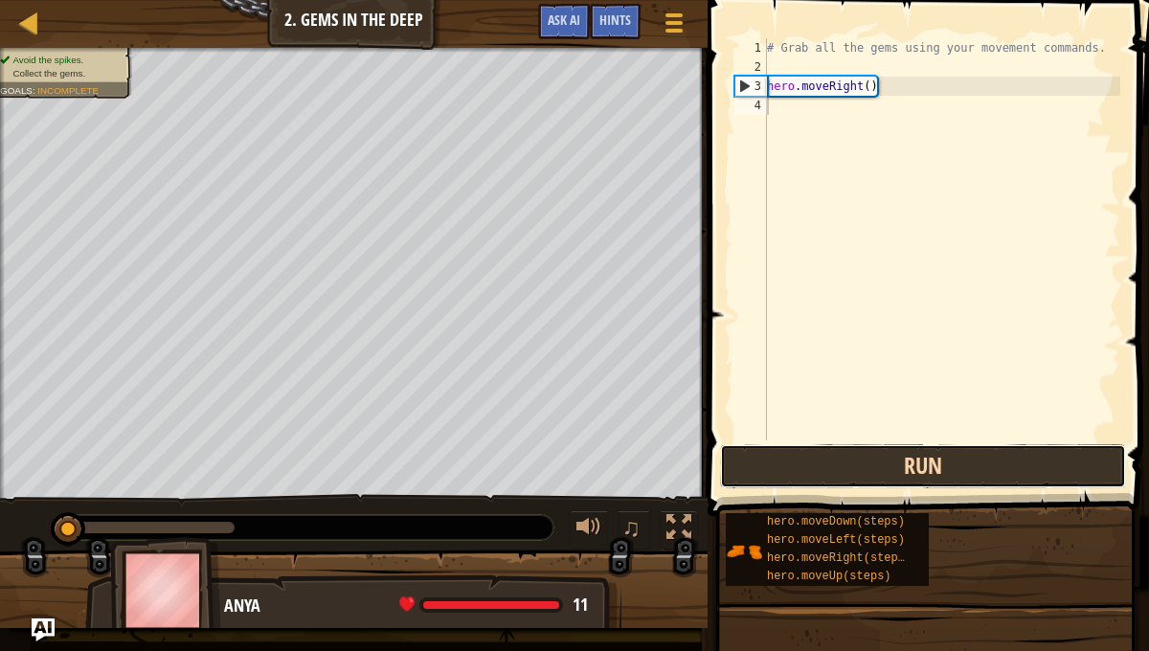
click at [870, 459] on button "Run" at bounding box center [923, 466] width 406 height 44
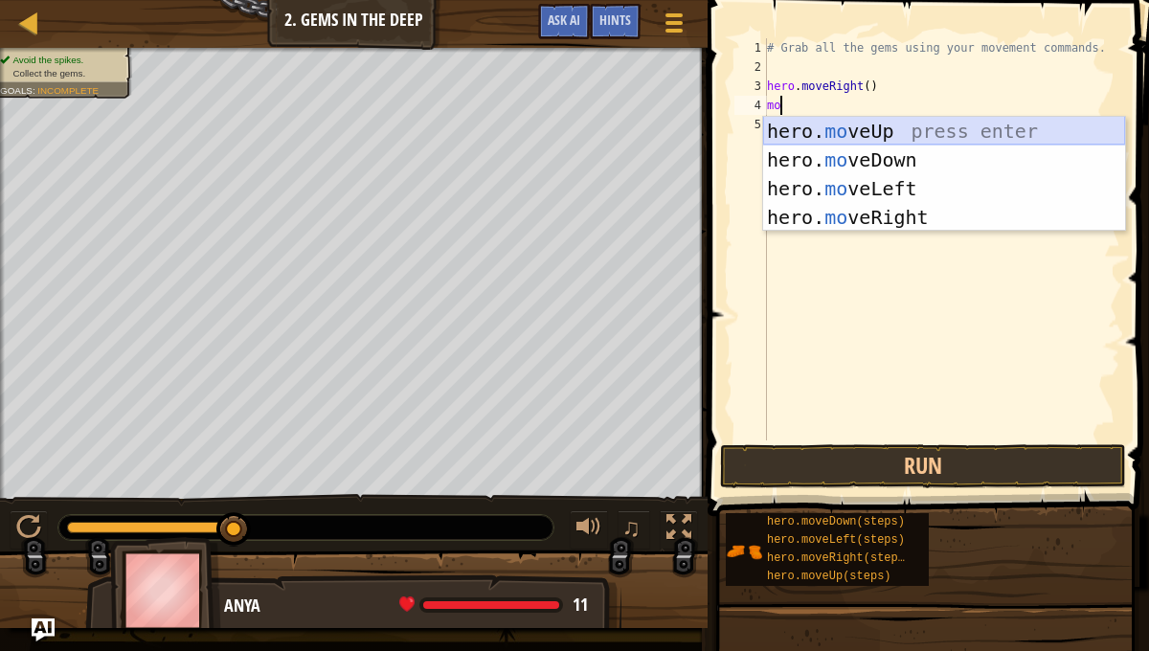
scroll to position [9, 0]
type textarea "move"
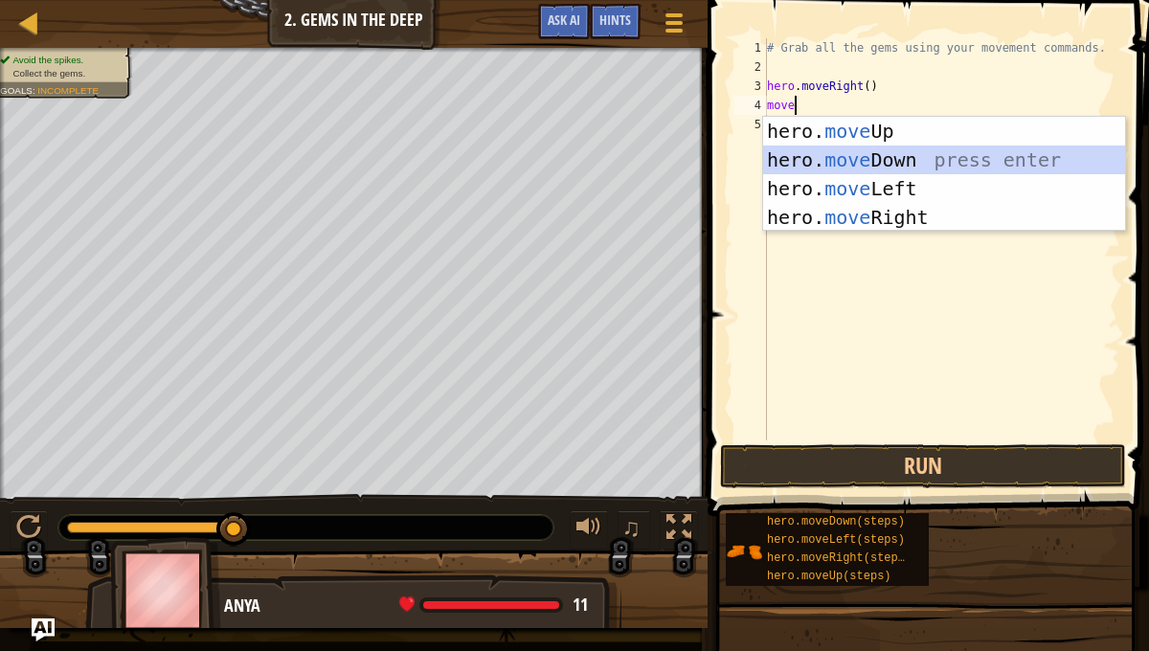
click at [820, 154] on div "hero. move Up press enter hero. move Down press enter hero. move Left press ent…" at bounding box center [944, 203] width 362 height 172
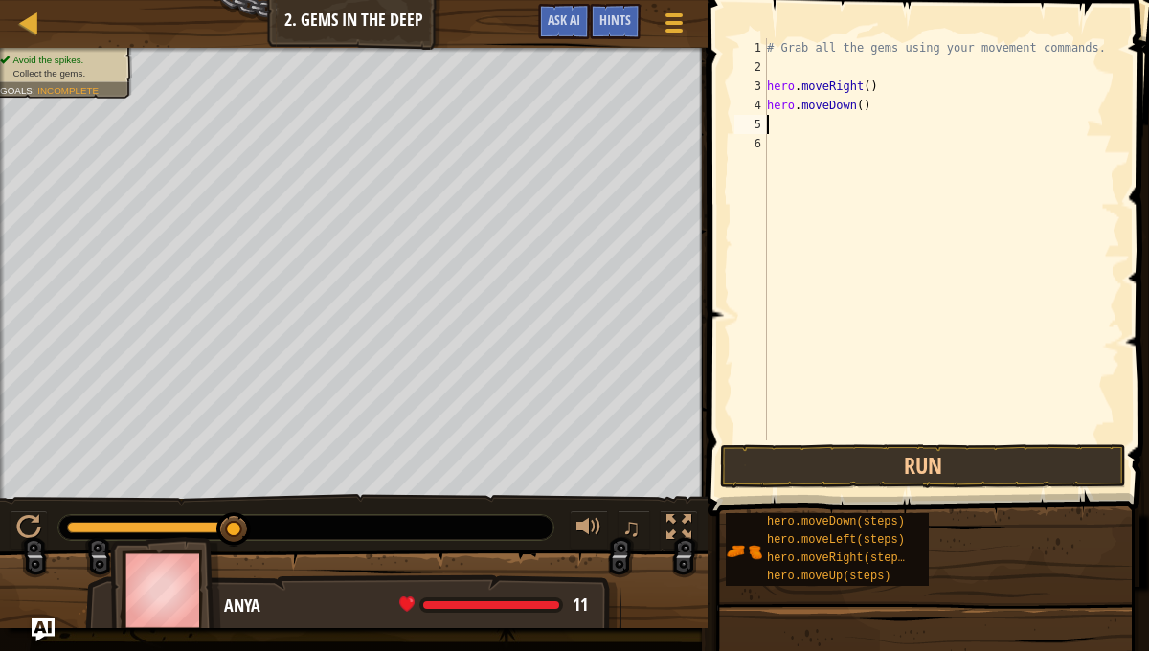
scroll to position [9, 0]
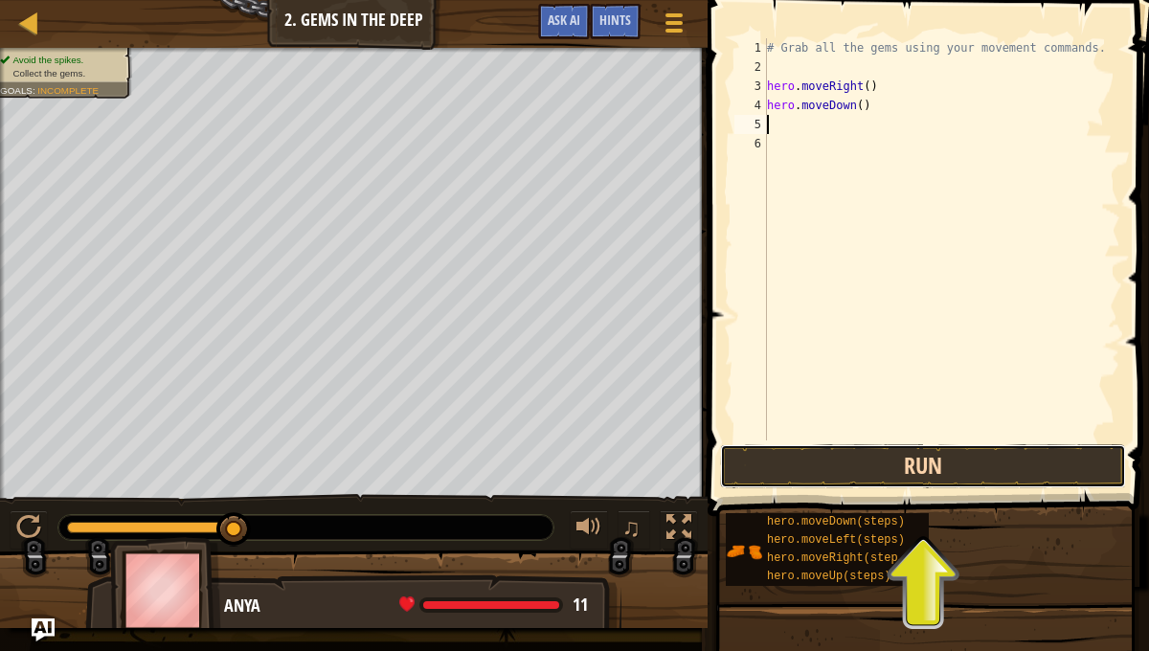
click at [993, 472] on button "Run" at bounding box center [923, 466] width 406 height 44
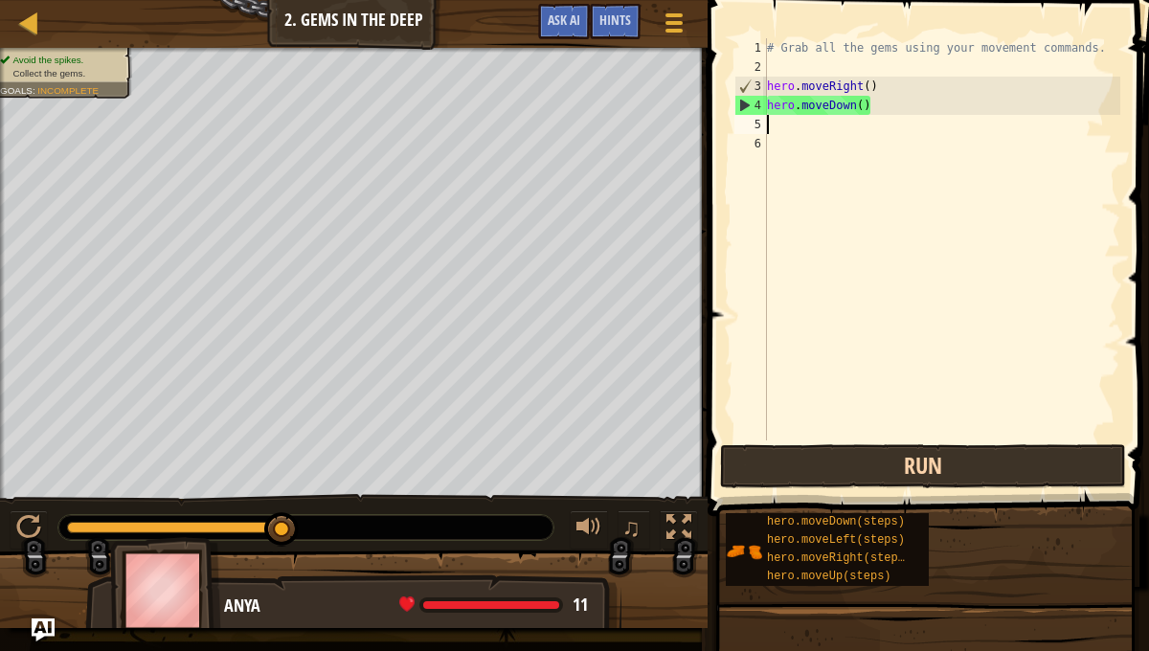
type textarea "h"
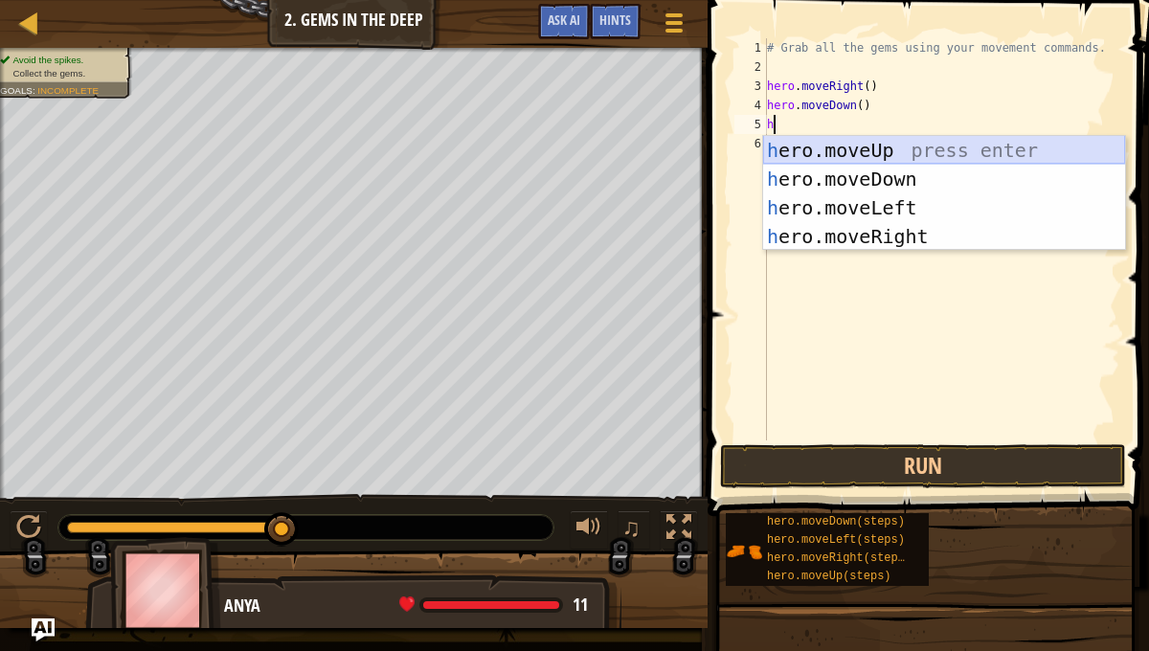
click at [904, 144] on div "h ero.moveUp press enter h ero.moveDown press enter h ero.moveLeft press enter …" at bounding box center [944, 222] width 362 height 172
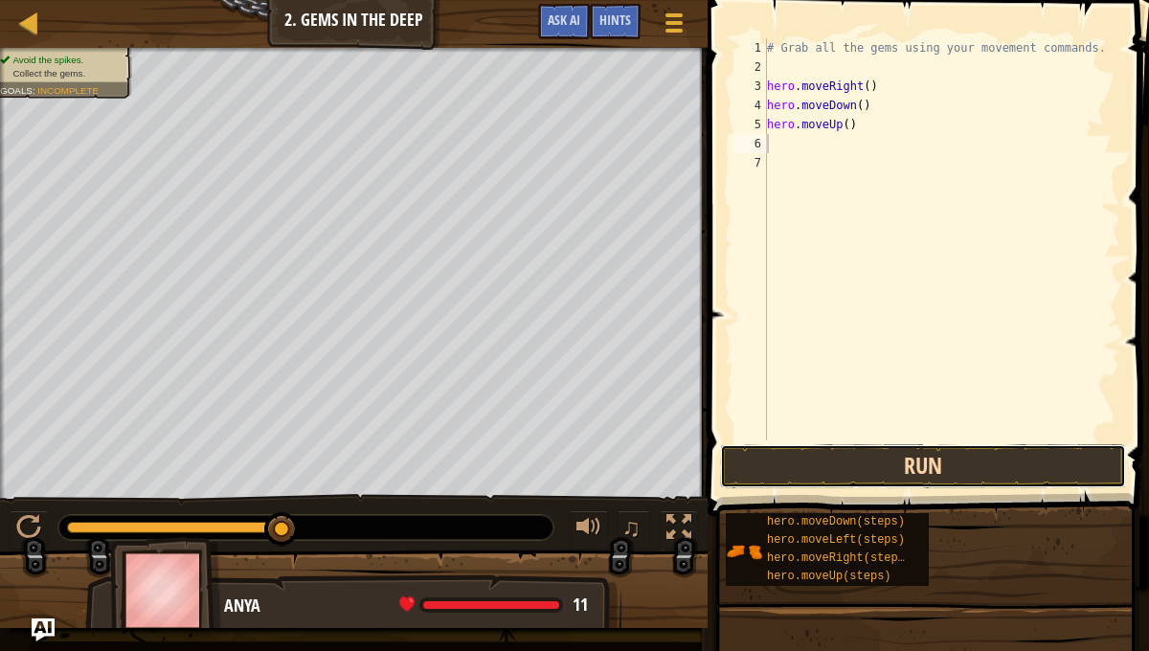
click at [856, 462] on button "Run" at bounding box center [923, 466] width 406 height 44
